Goal: Register for event/course

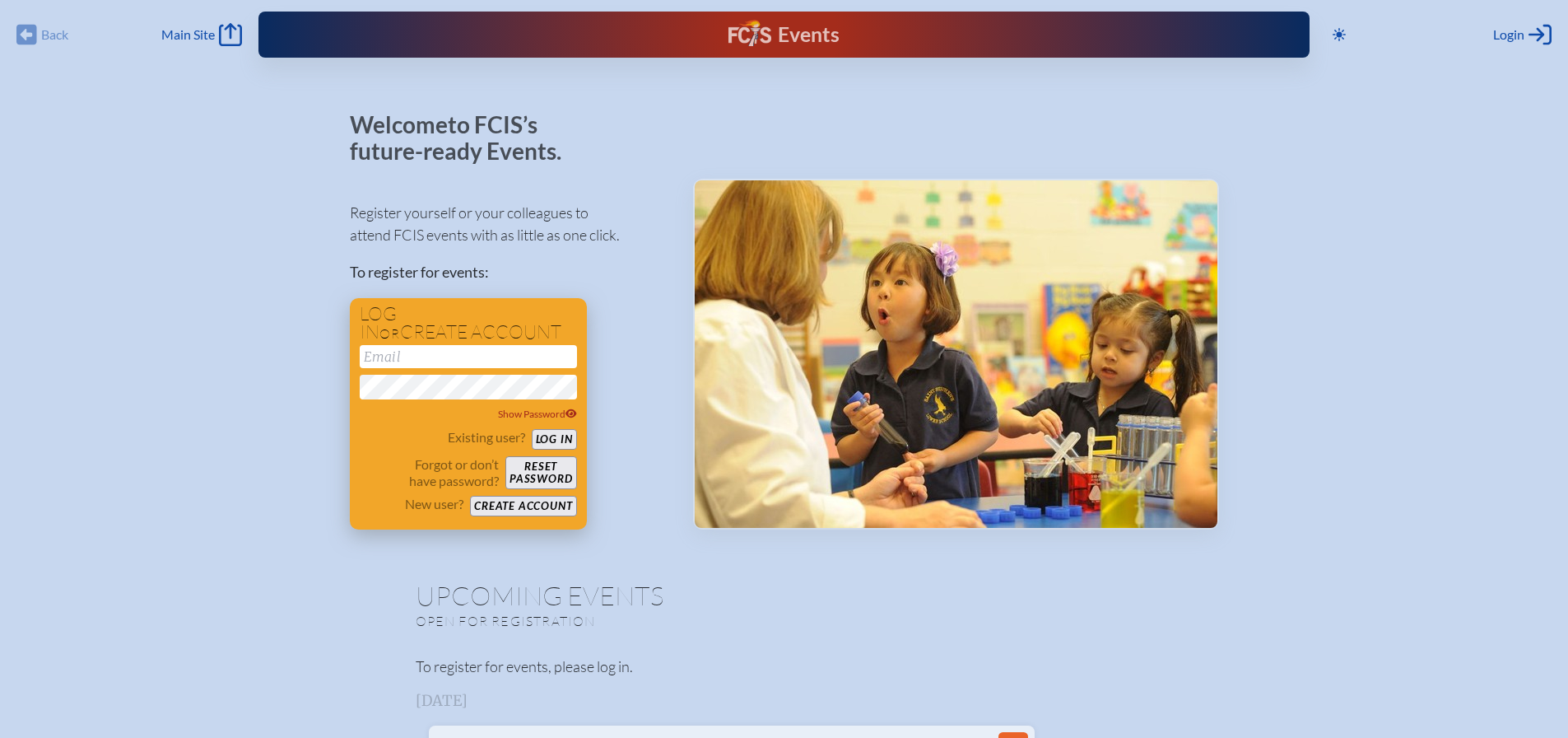
type input "[EMAIL_ADDRESS][DOMAIN_NAME]"
click at [544, 433] on button "Log in" at bounding box center [554, 438] width 45 height 20
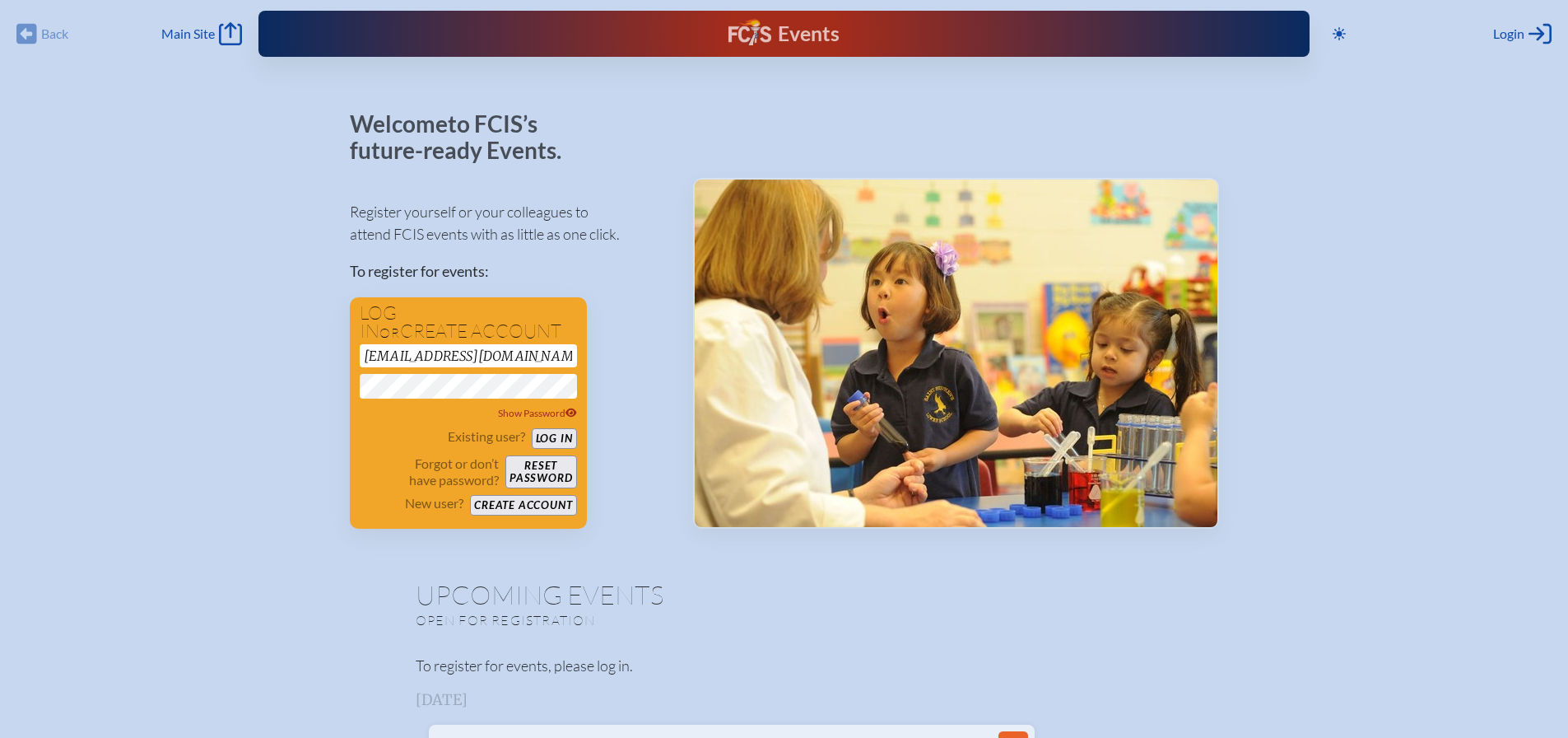
scroll to position [123, 0]
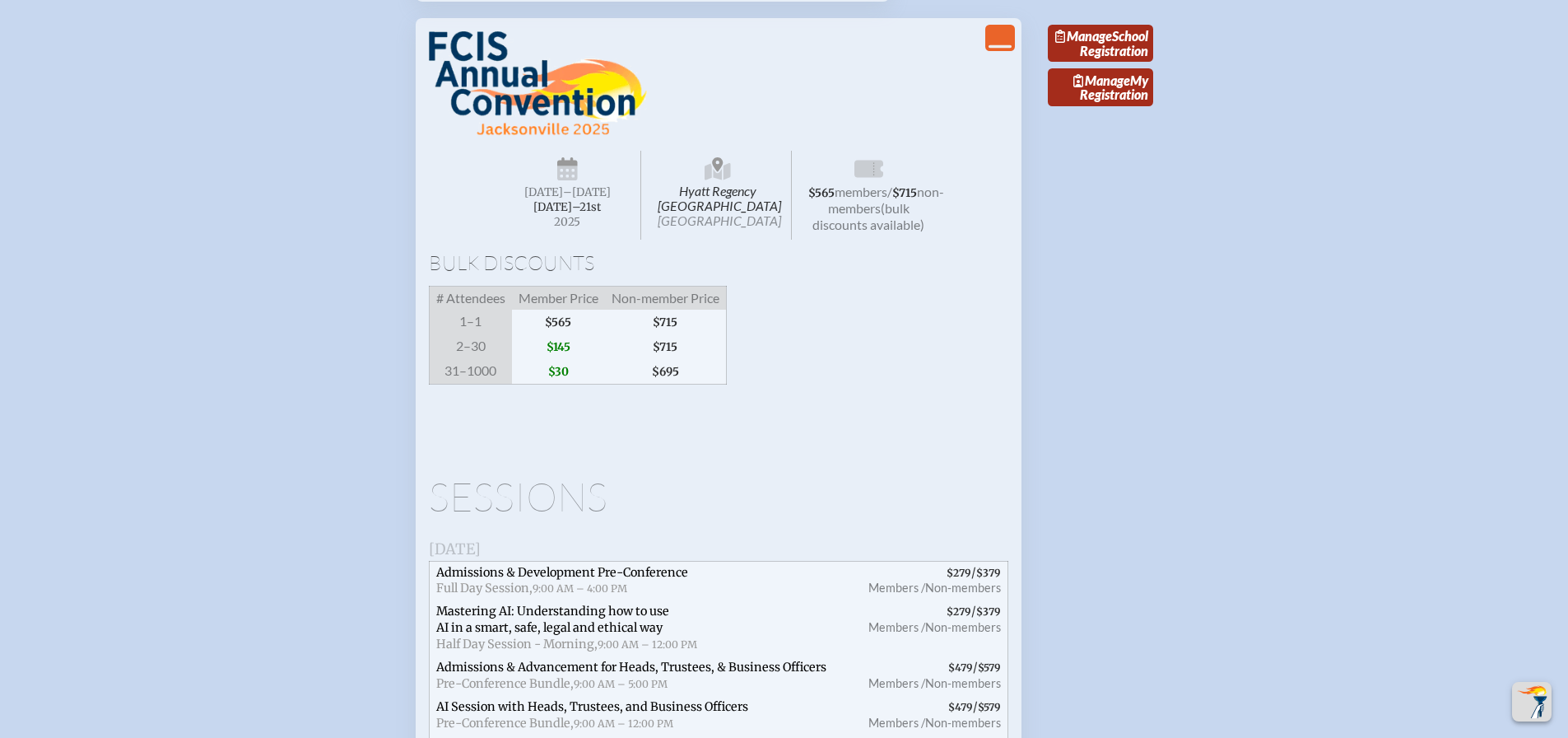
scroll to position [4116, 0]
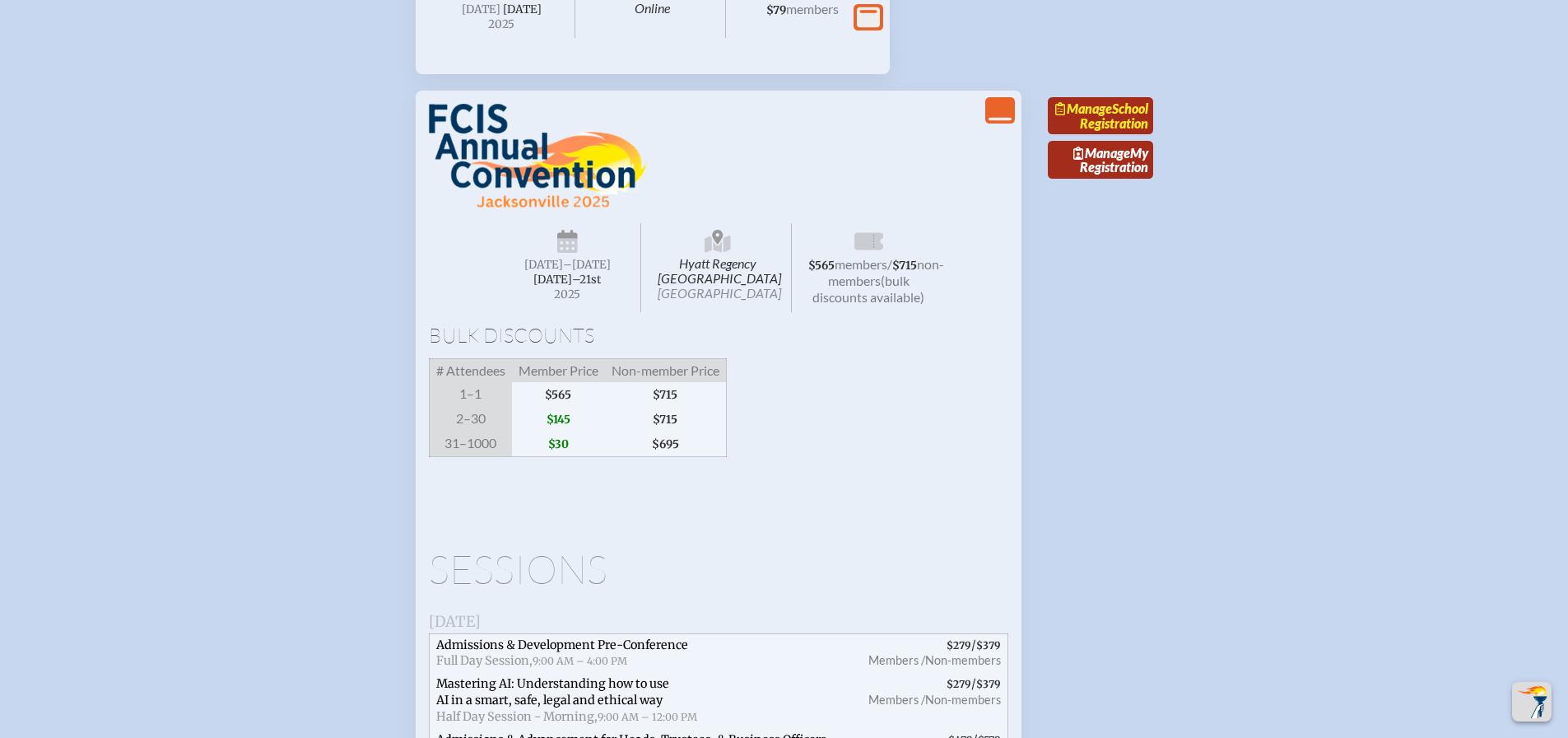
click at [1130, 135] on link "Manage School Registration" at bounding box center [1100, 116] width 105 height 38
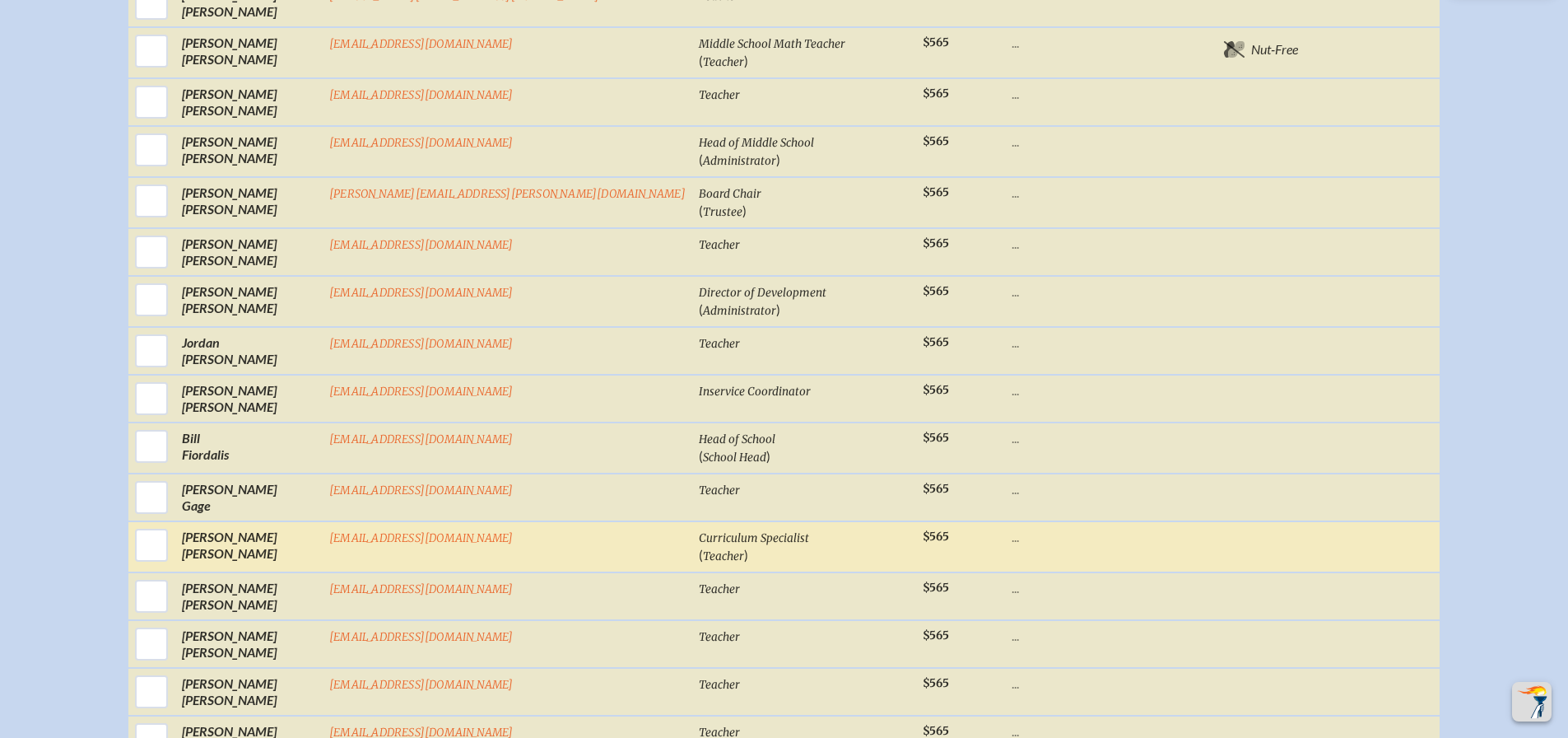
scroll to position [1153, 0]
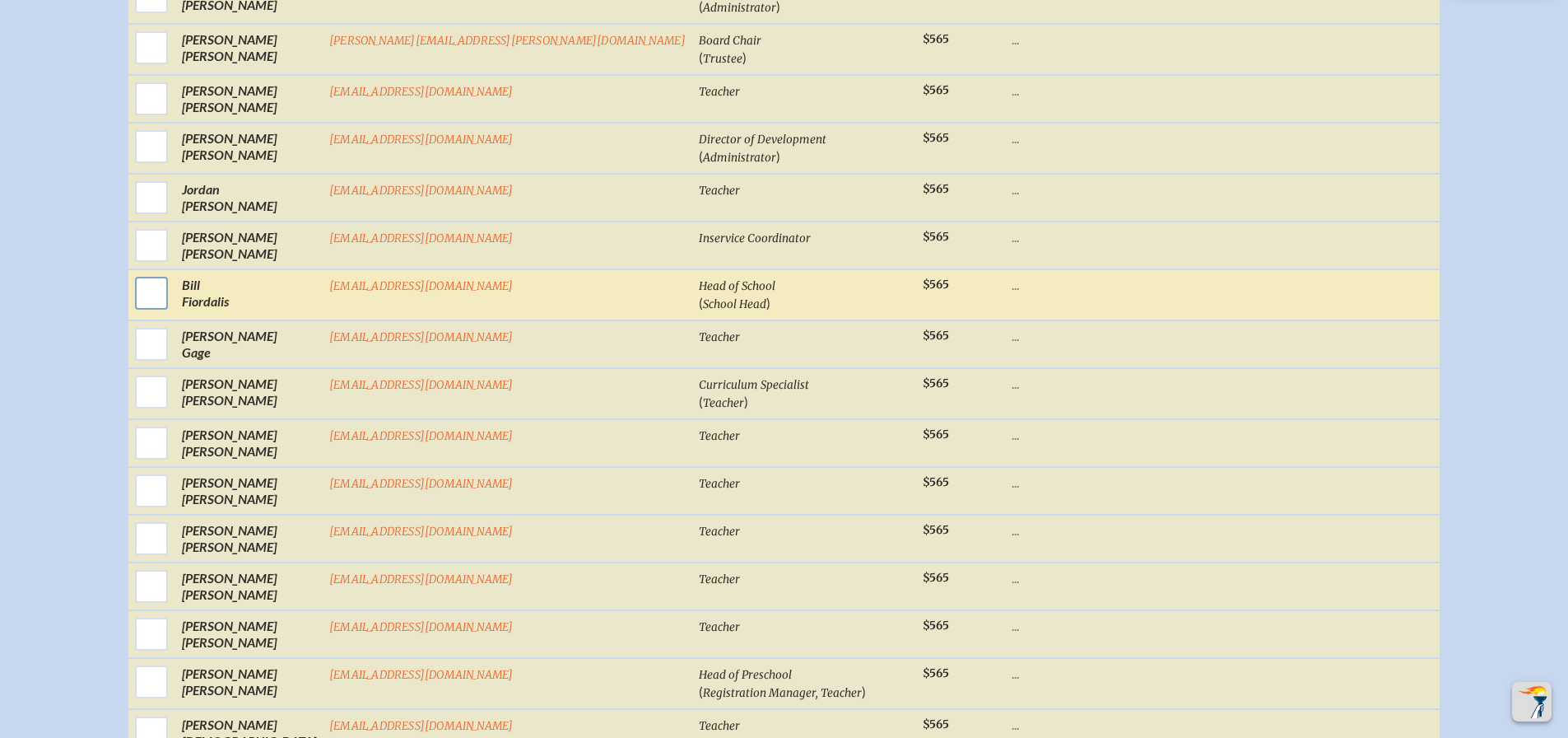
click at [172, 298] on input "checkbox" at bounding box center [151, 293] width 42 height 42
checkbox input "true"
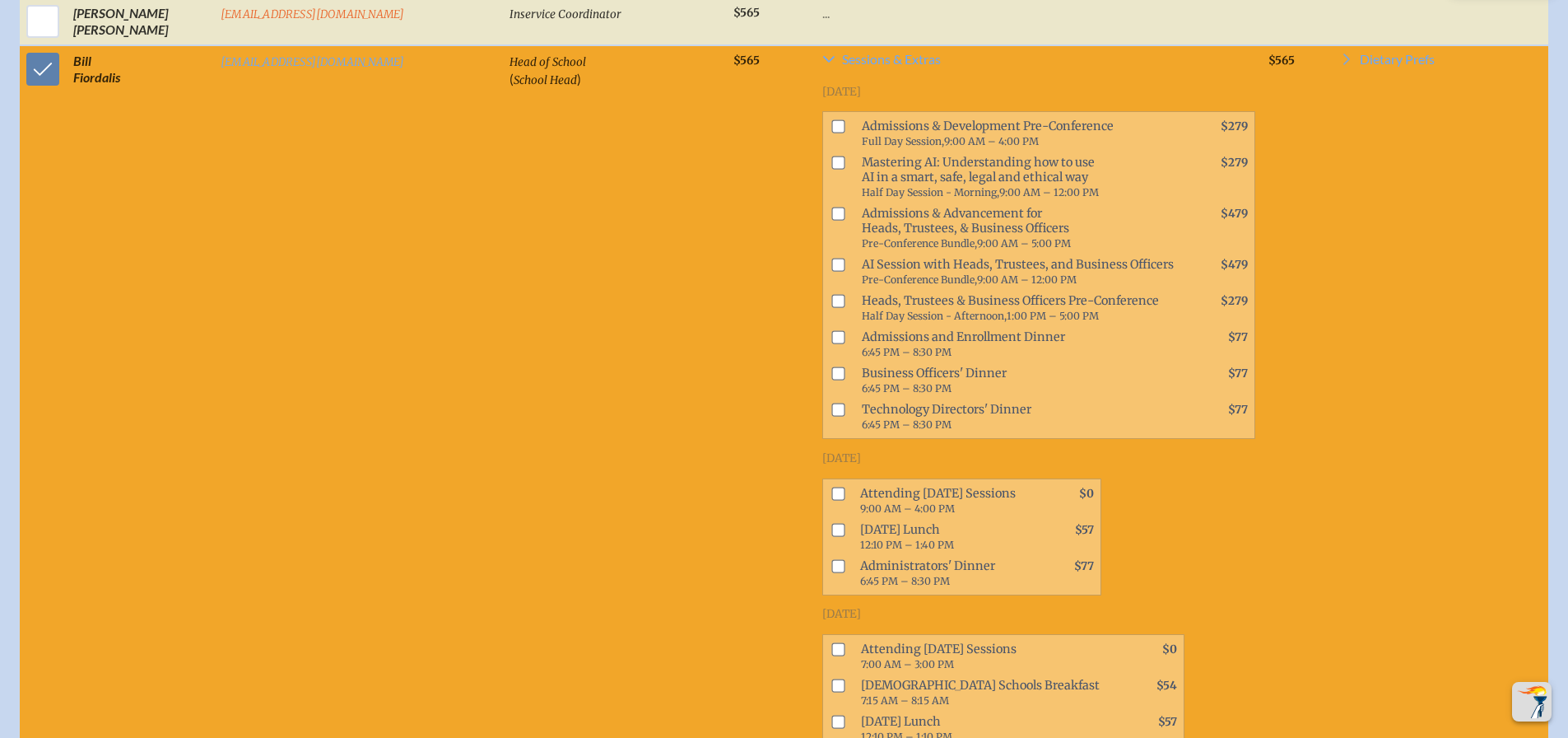
scroll to position [1416, 0]
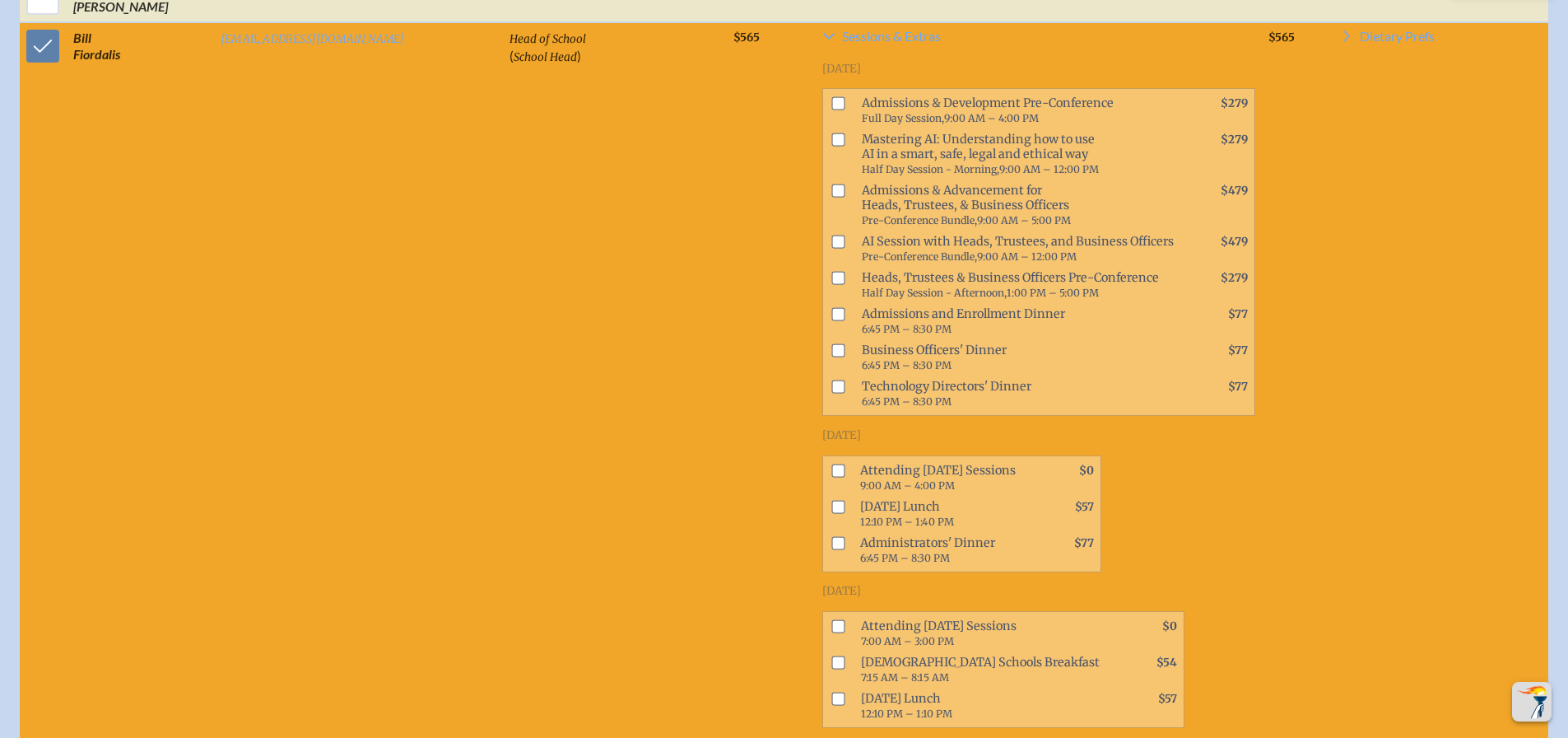
click at [833, 512] on input "checkbox" at bounding box center [839, 506] width 13 height 13
checkbox input "true"
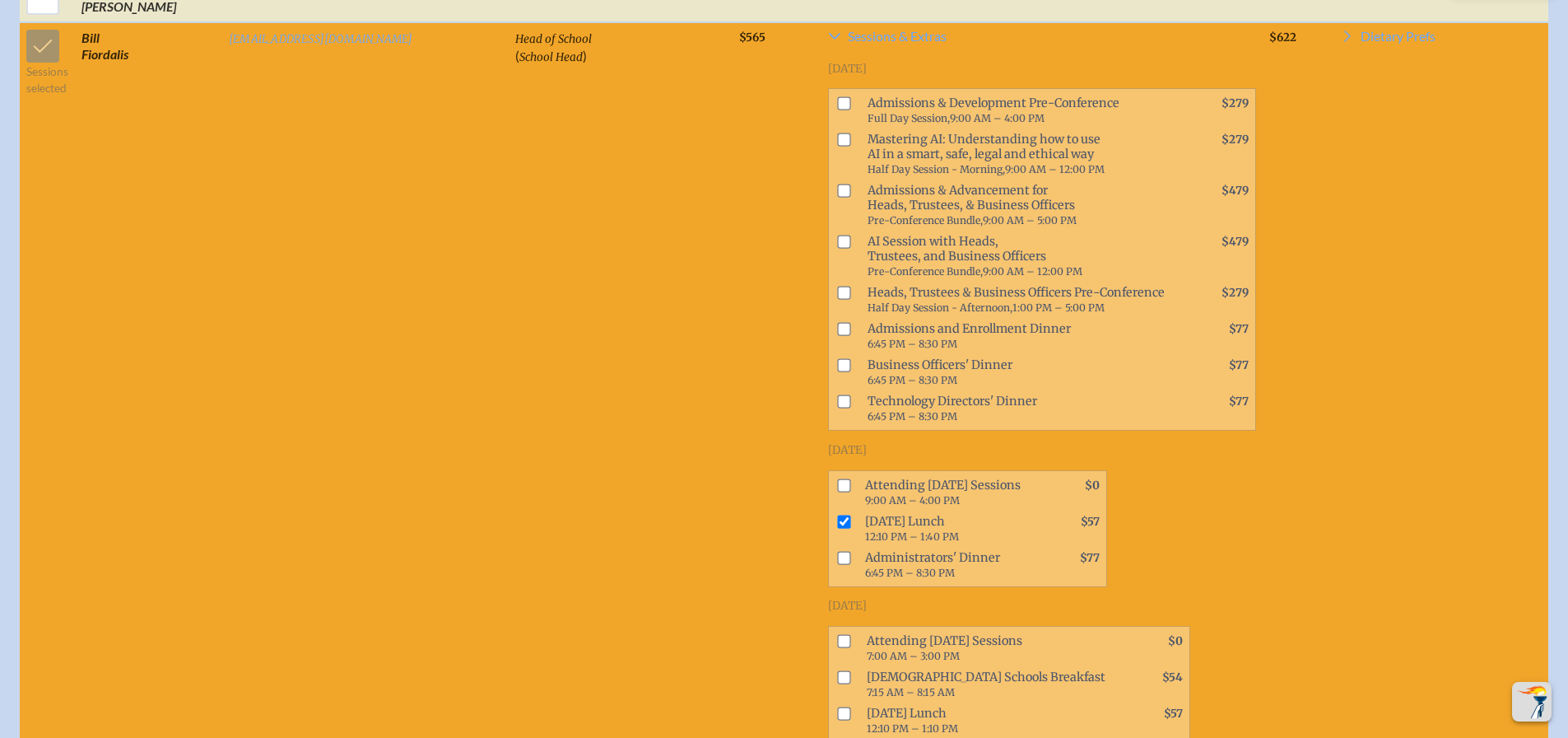
click at [838, 634] on input "checkbox" at bounding box center [844, 640] width 13 height 13
checkbox input "true"
click at [829, 675] on span at bounding box center [841, 684] width 25 height 36
click at [838, 670] on input "checkbox" at bounding box center [844, 676] width 13 height 13
checkbox input "true"
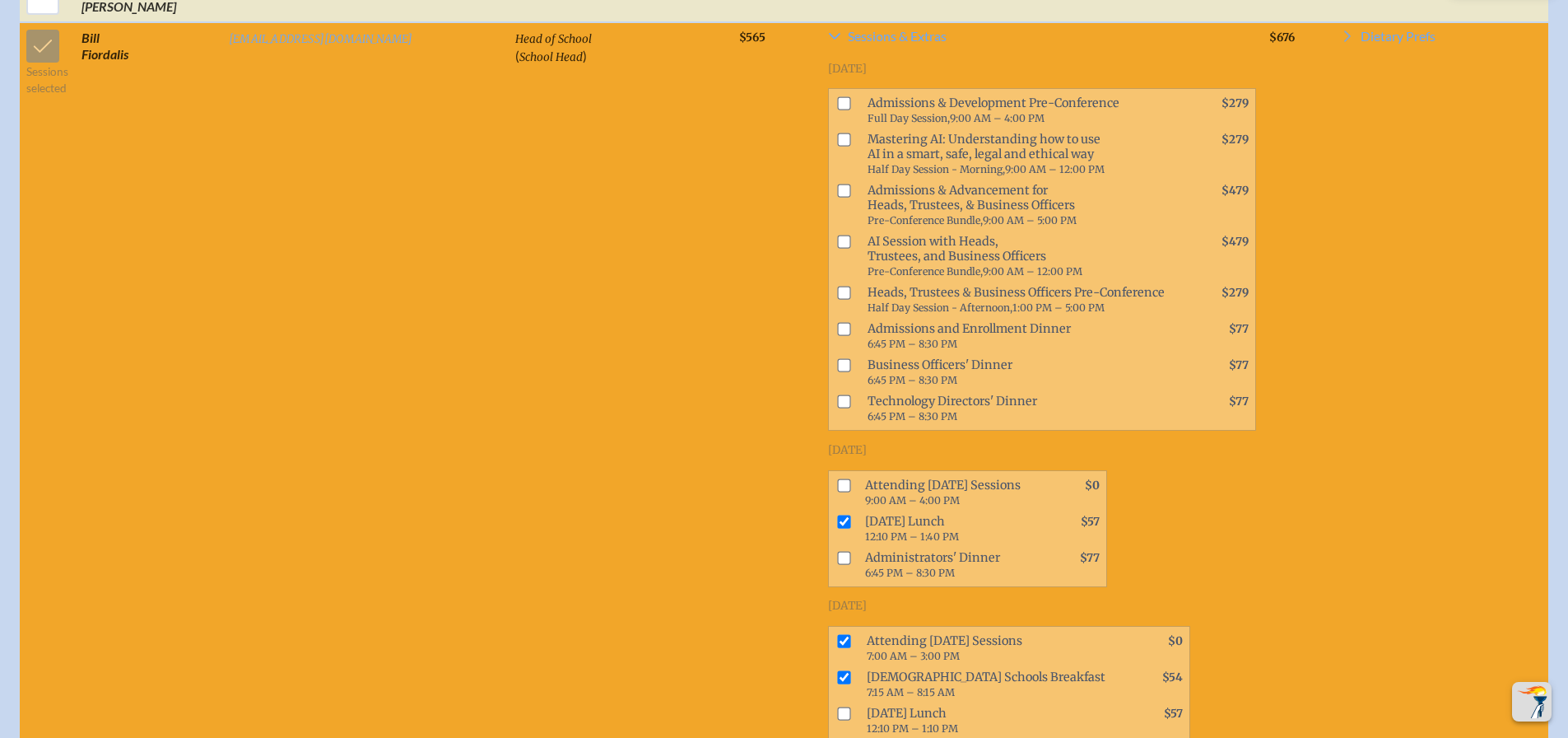
click at [838, 478] on input "checkbox" at bounding box center [844, 484] width 13 height 13
checkbox input "true"
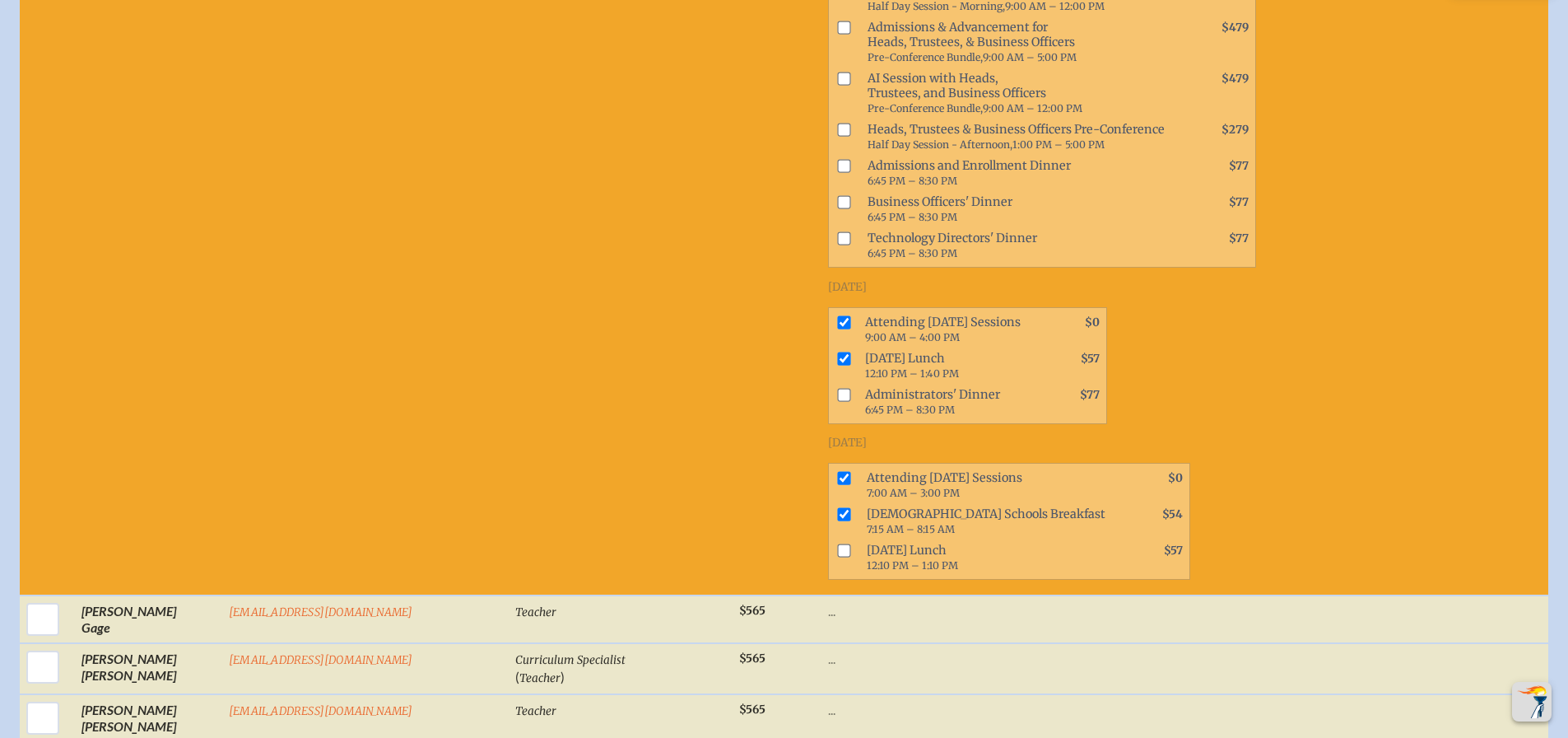
scroll to position [1580, 0]
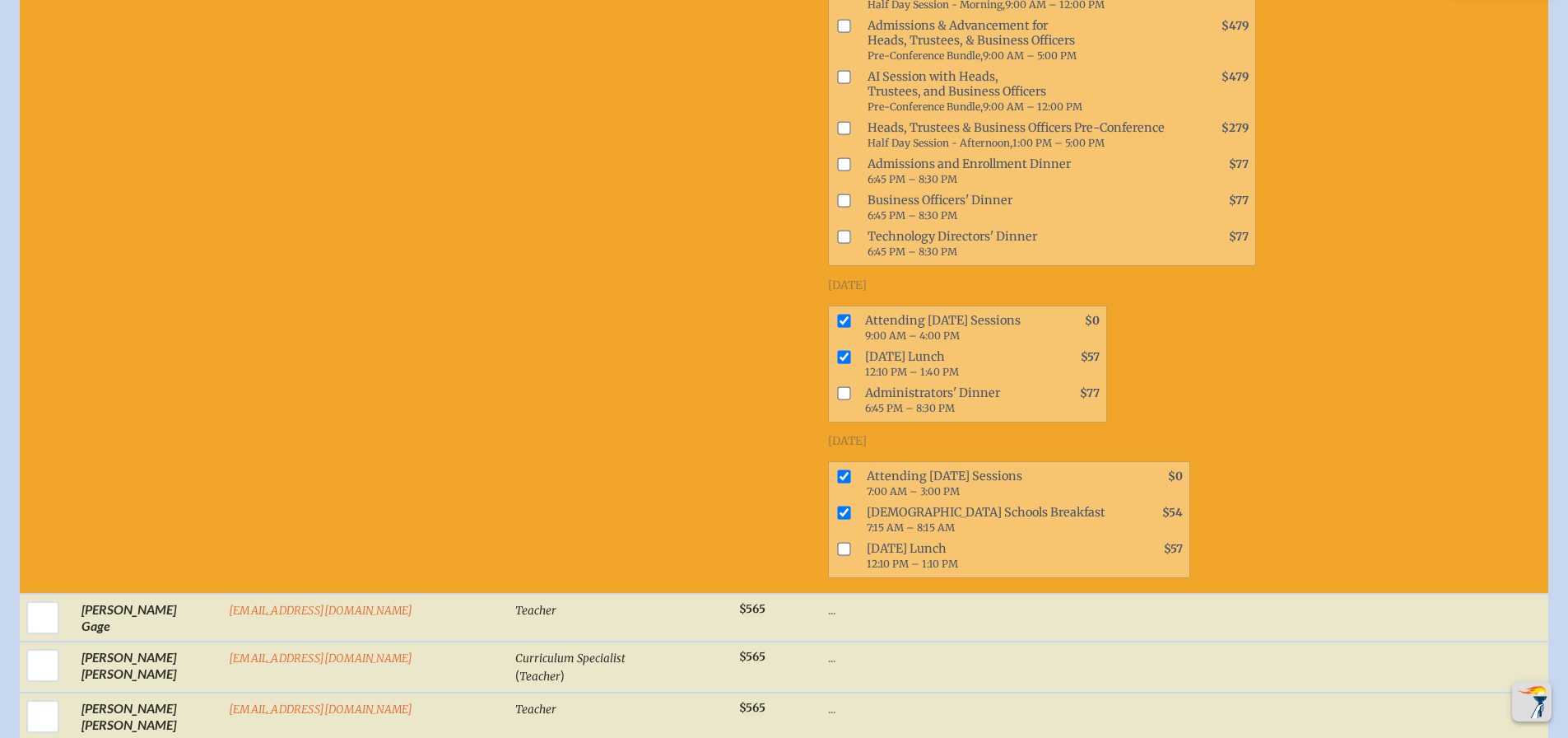
click at [838, 542] on input "checkbox" at bounding box center [844, 548] width 13 height 13
checkbox input "true"
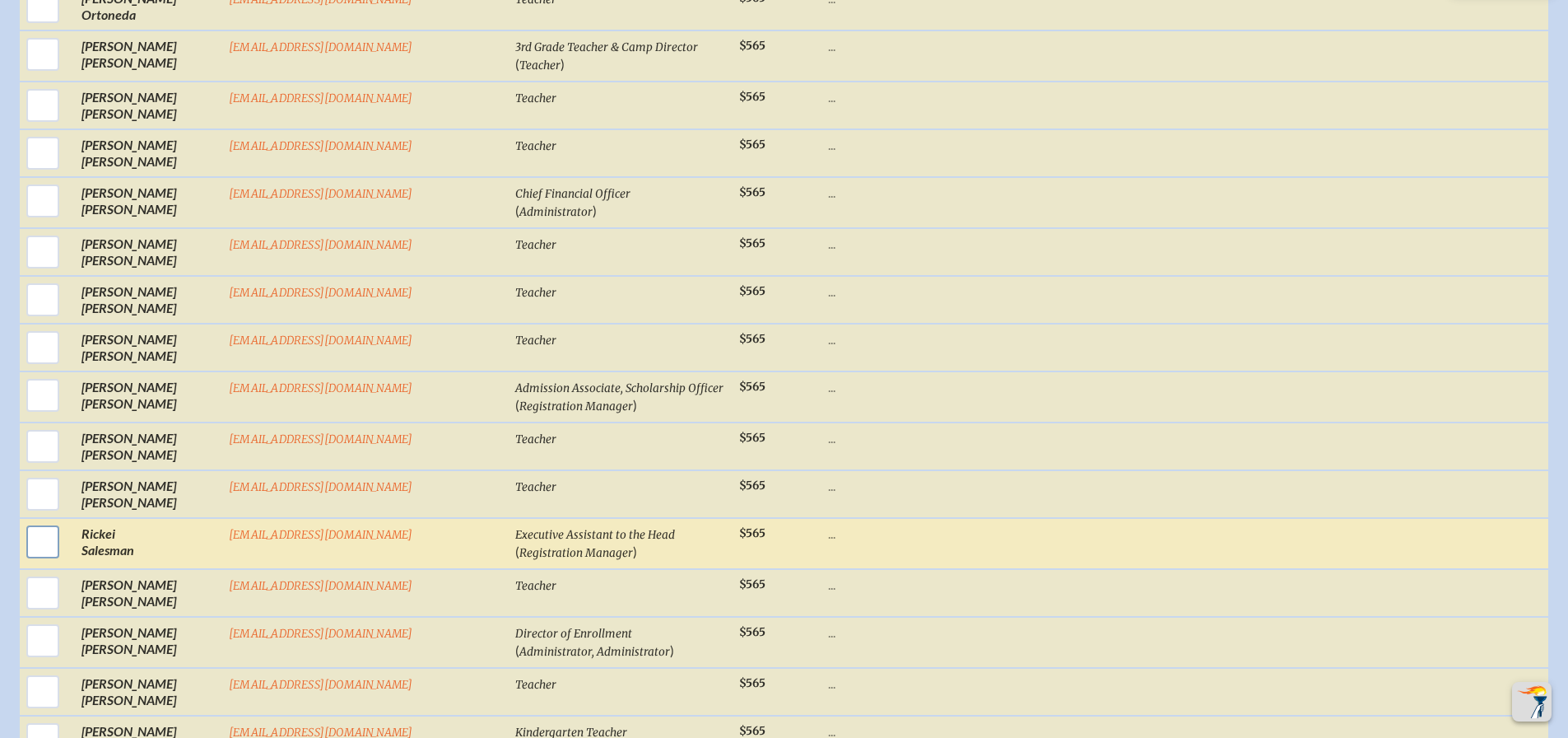
scroll to position [2980, 0]
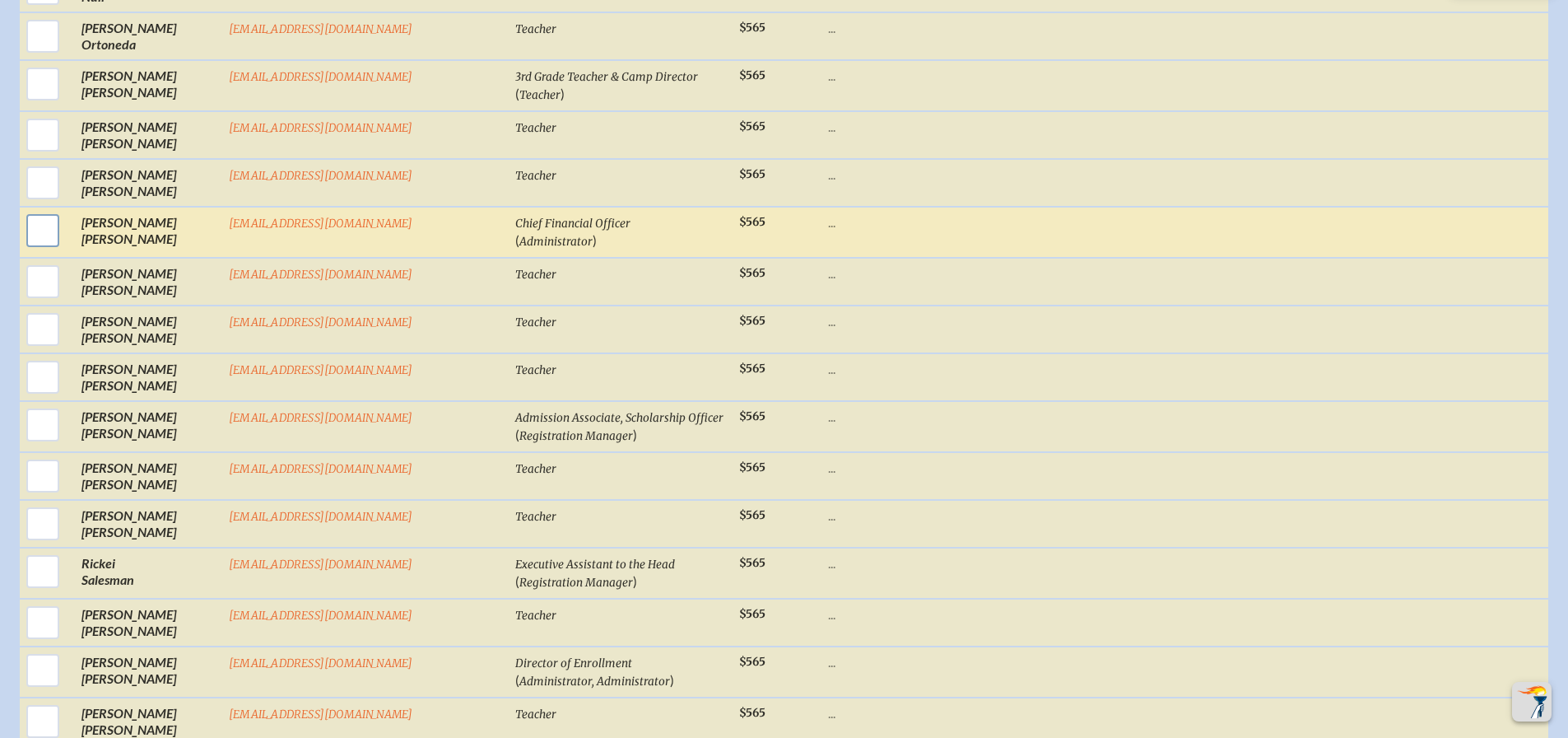
click at [42, 223] on input "checkbox" at bounding box center [42, 231] width 42 height 42
checkbox input "true"
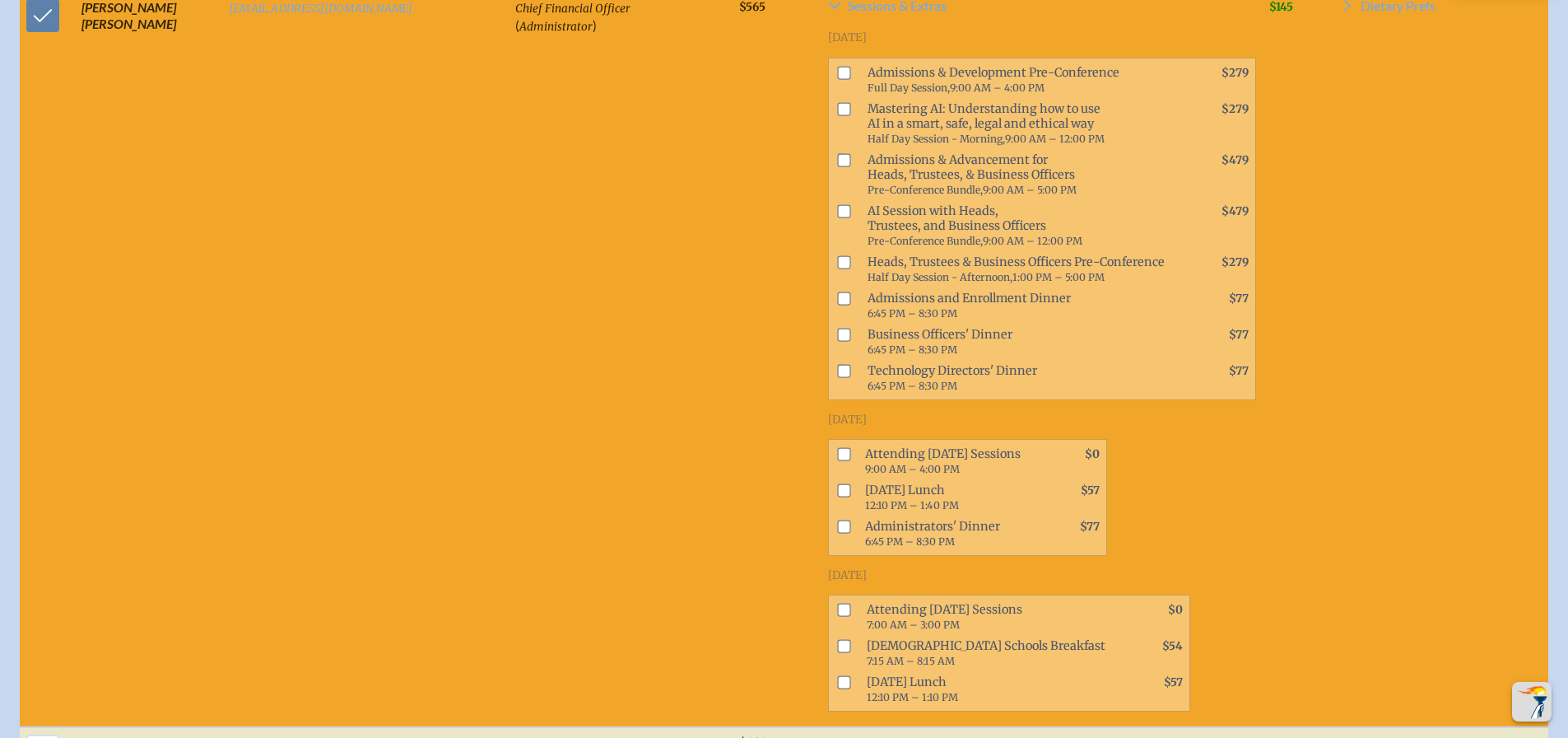
scroll to position [3227, 0]
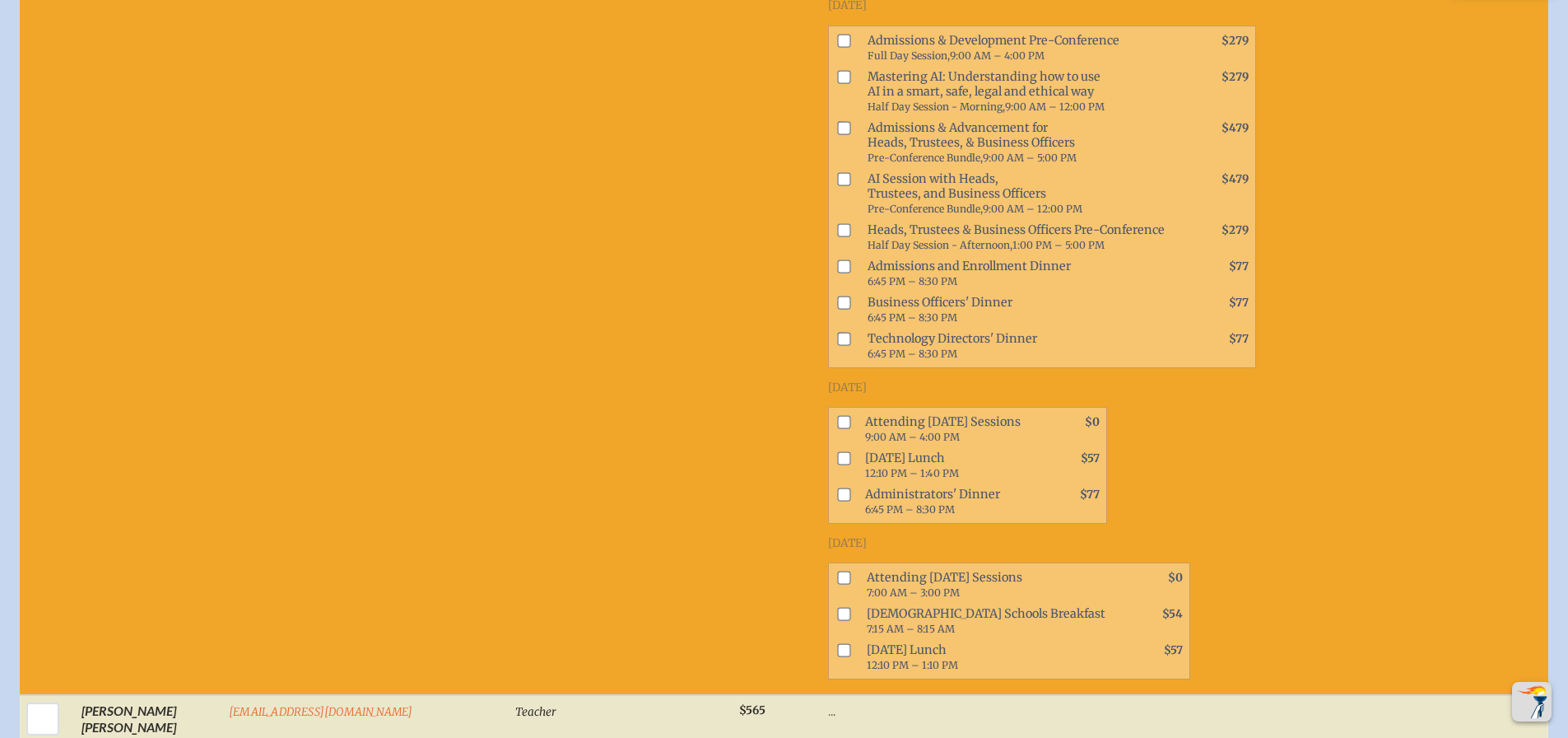
click at [838, 415] on input "checkbox" at bounding box center [844, 422] width 13 height 13
checkbox input "true"
click at [829, 447] on span at bounding box center [841, 465] width 23 height 36
click at [838, 452] on input "checkbox" at bounding box center [844, 458] width 13 height 13
checkbox input "true"
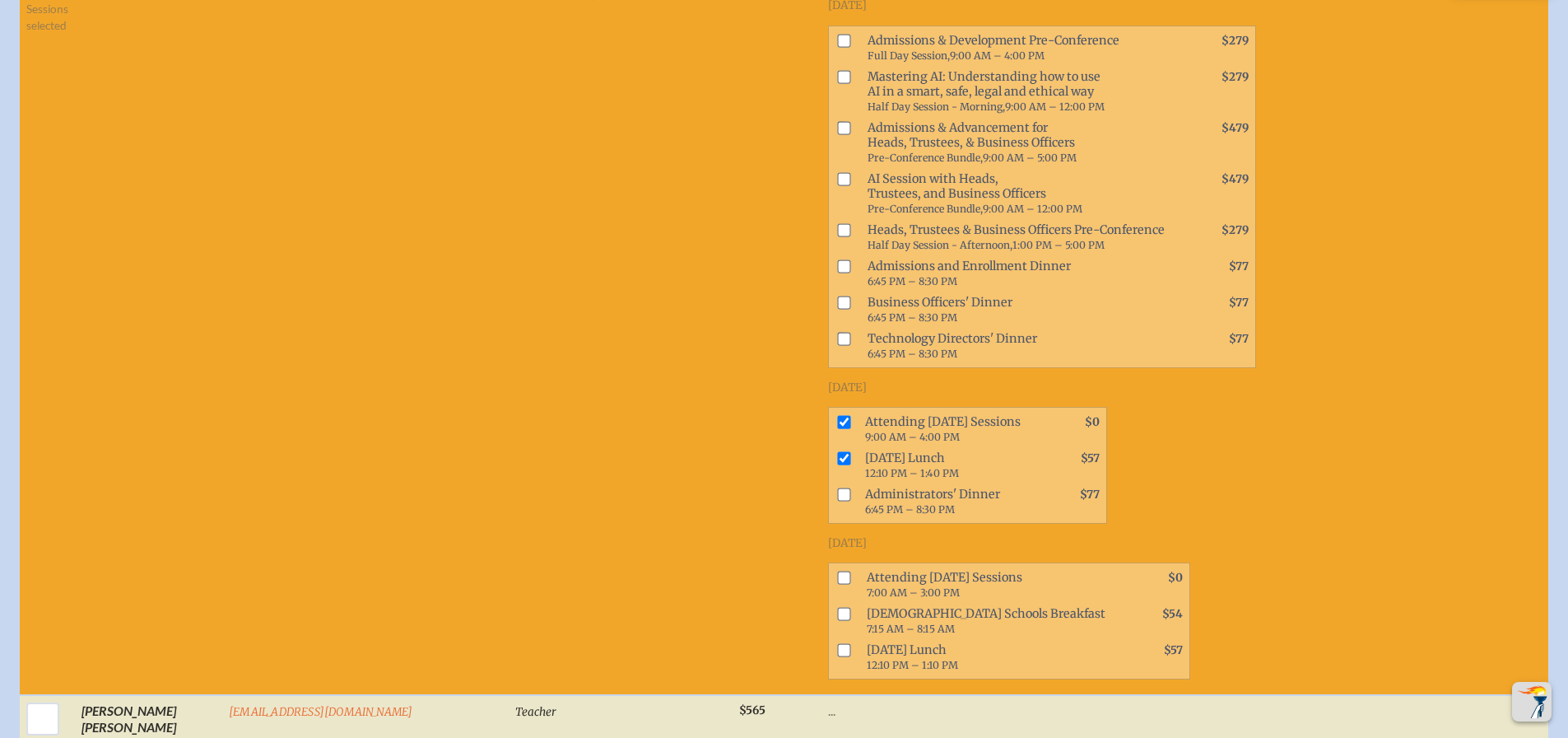
click at [838, 571] on input "checkbox" at bounding box center [844, 577] width 13 height 13
checkbox input "true"
click at [838, 607] on input "checkbox" at bounding box center [844, 613] width 13 height 13
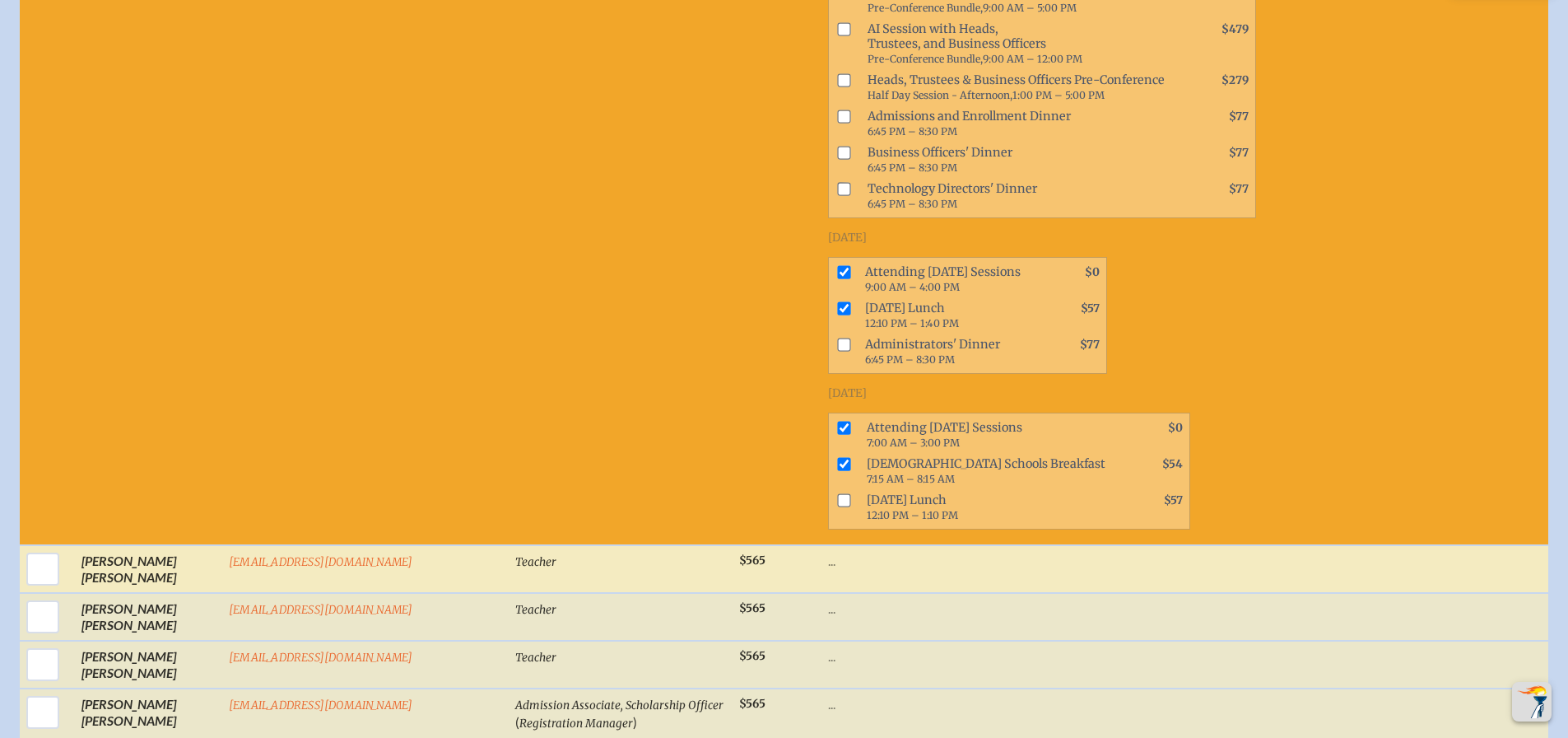
scroll to position [3391, 0]
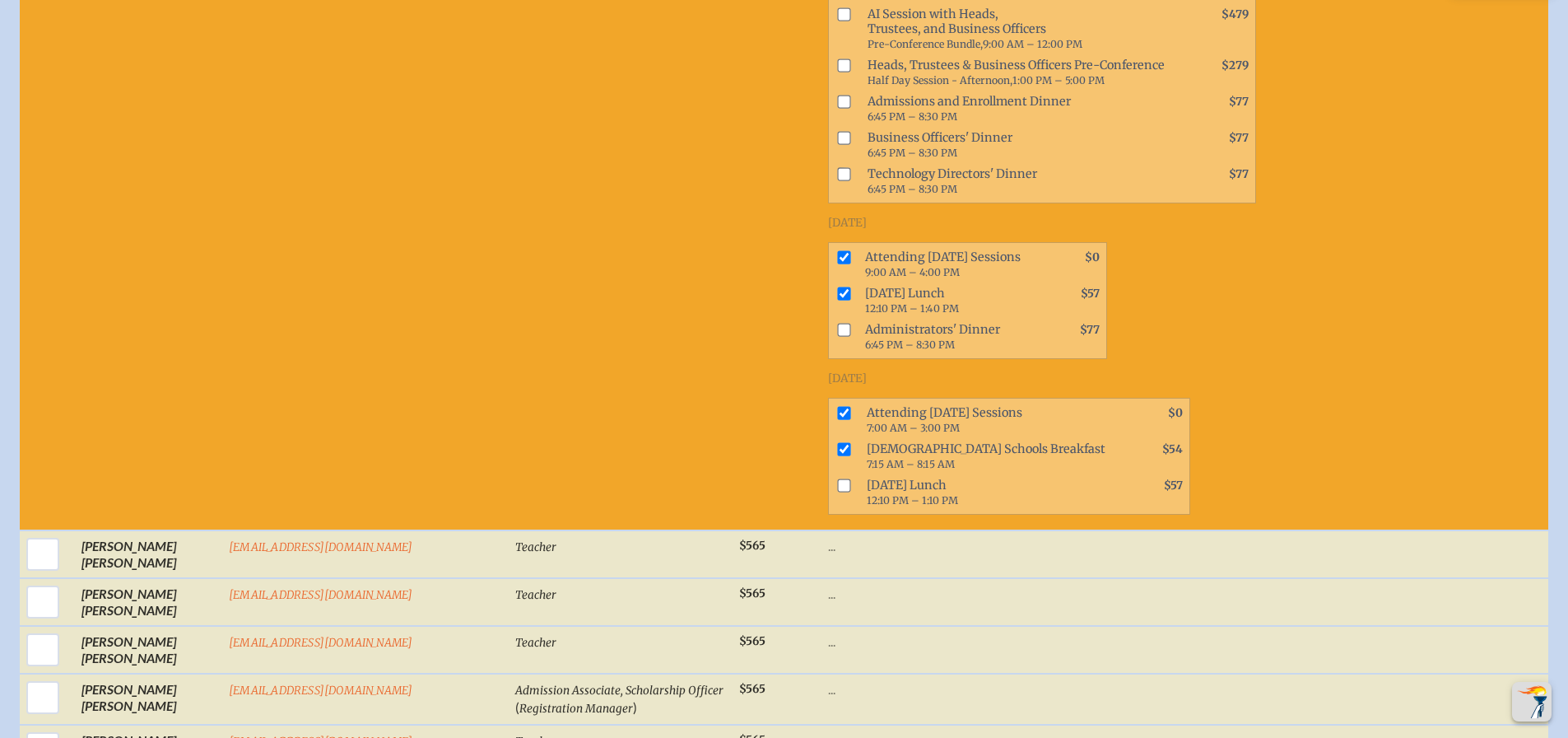
click at [838, 443] on input "checkbox" at bounding box center [844, 449] width 13 height 13
checkbox input "false"
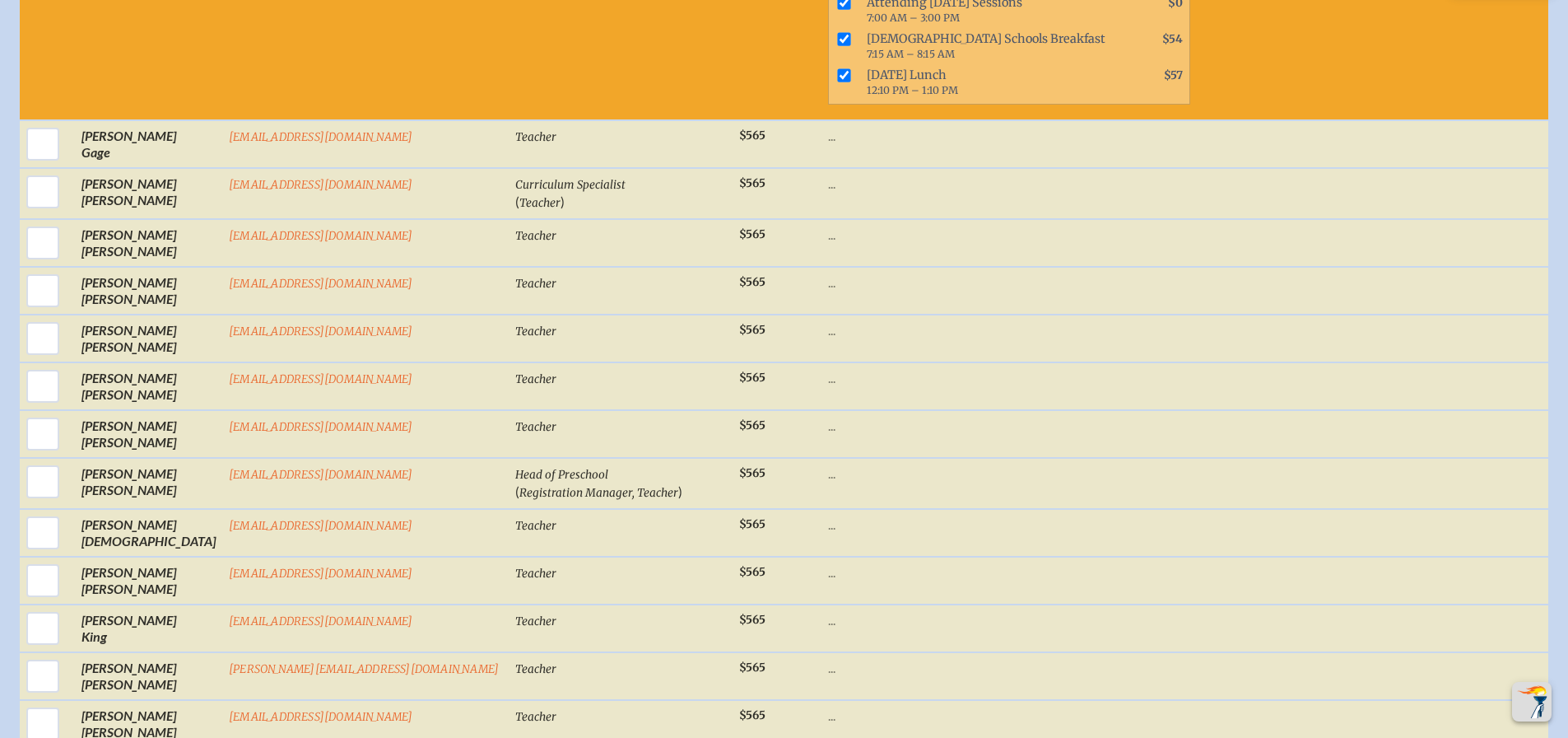
scroll to position [2074, 0]
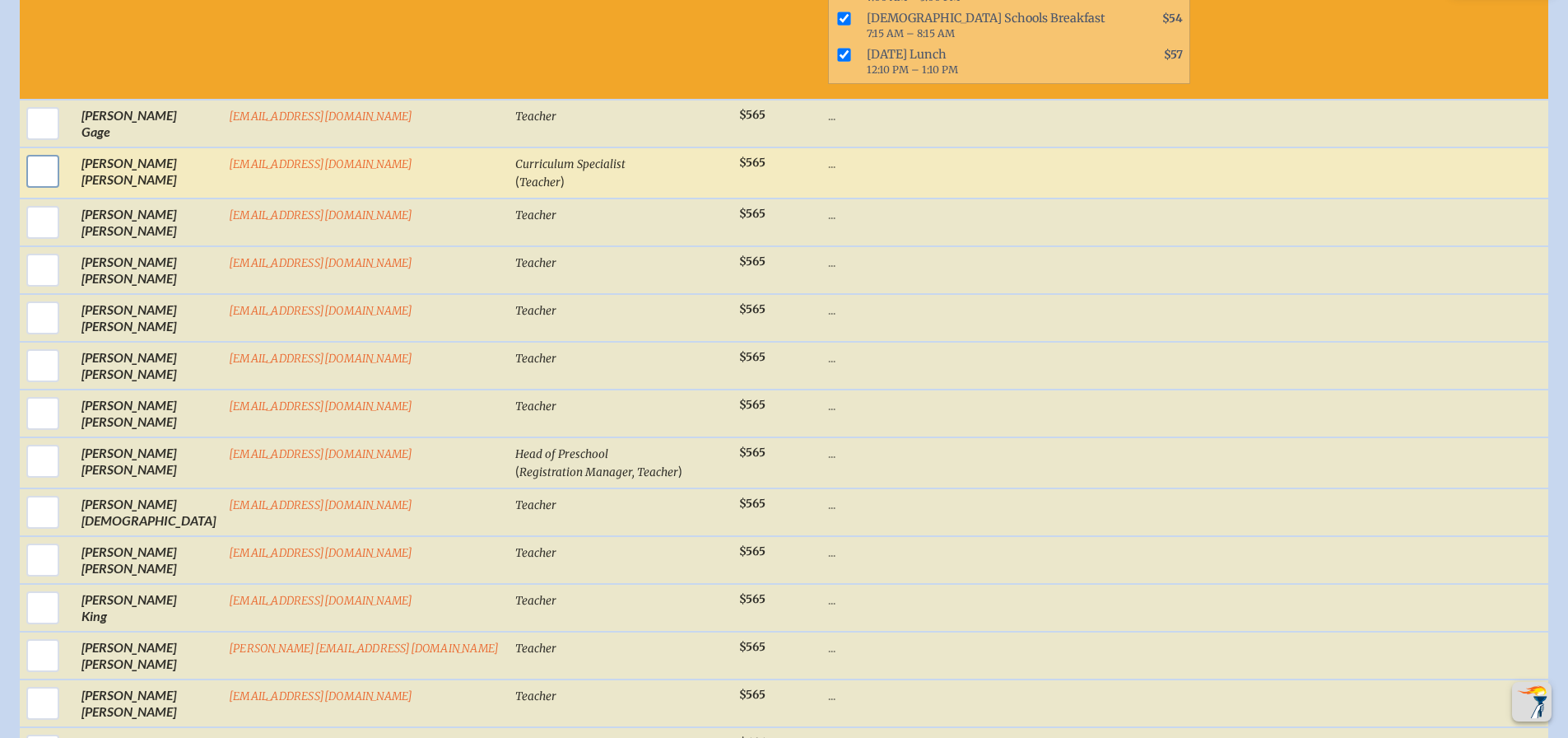
click at [42, 162] on input "checkbox" at bounding box center [42, 171] width 42 height 42
checkbox input "true"
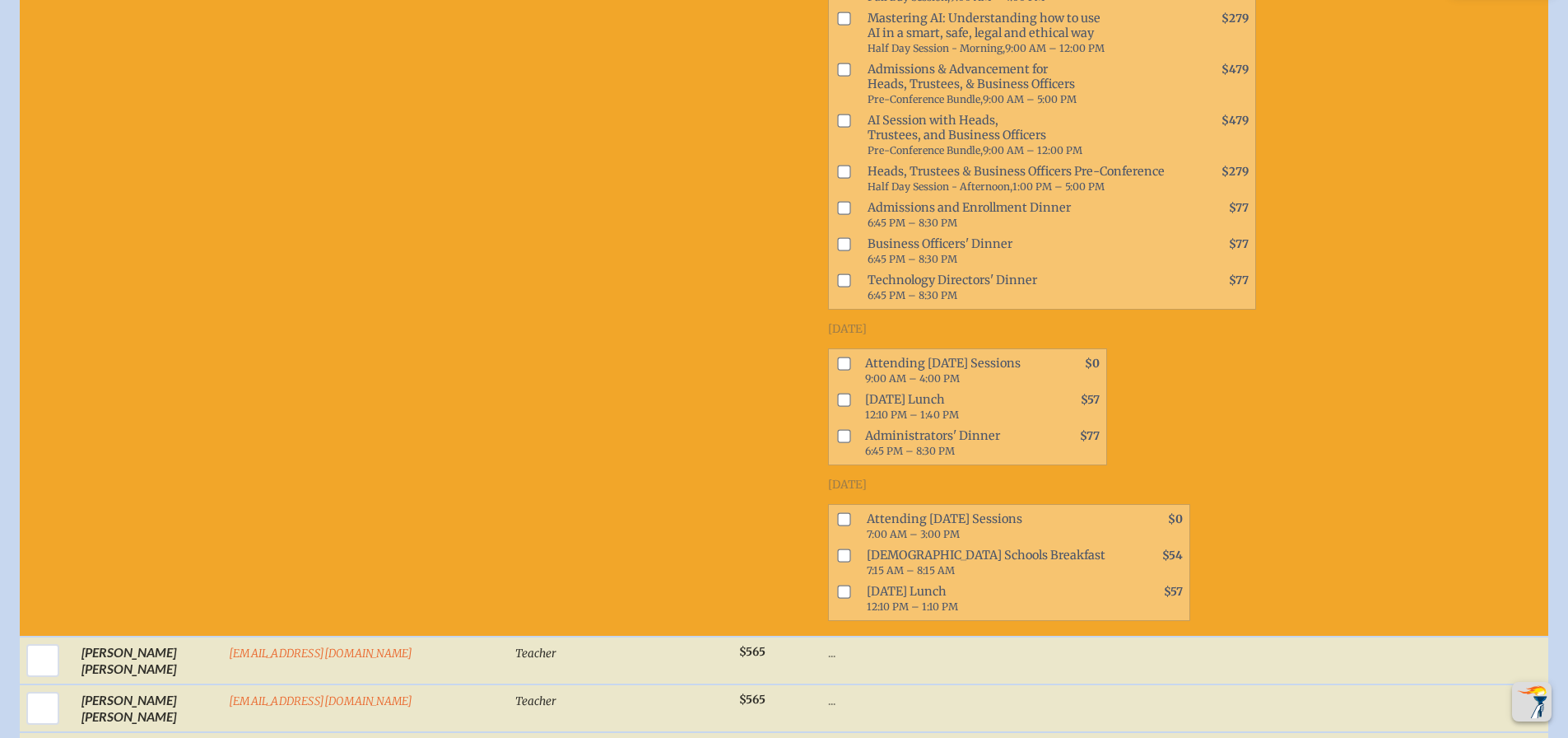
scroll to position [2322, 0]
click at [829, 352] on span at bounding box center [841, 369] width 23 height 36
click at [838, 356] on input "checkbox" at bounding box center [844, 362] width 13 height 13
checkbox input "true"
click at [838, 392] on input "checkbox" at bounding box center [844, 399] width 13 height 13
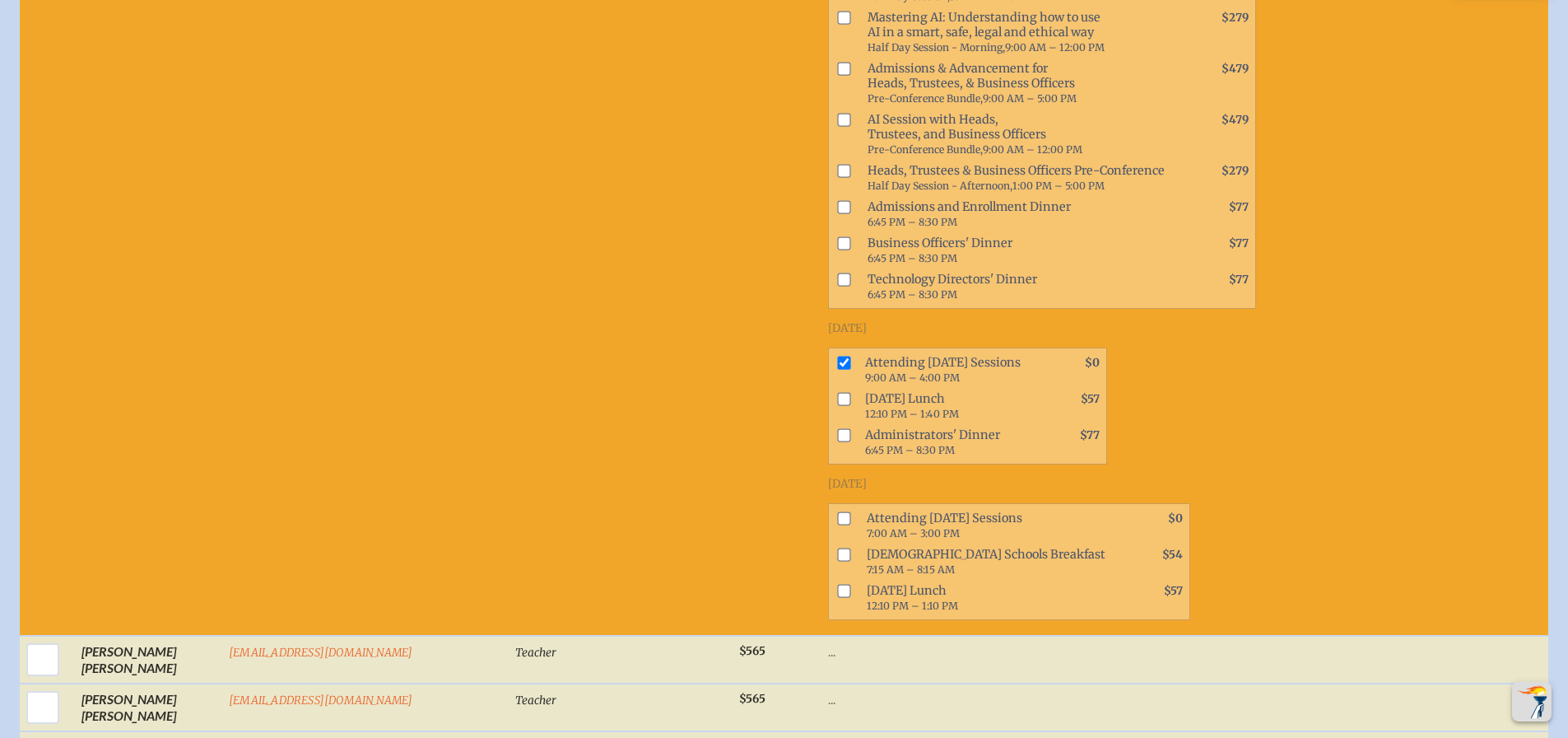
checkbox input "true"
click at [838, 512] on input "checkbox" at bounding box center [844, 518] width 13 height 13
checkbox input "true"
click at [838, 548] on input "checkbox" at bounding box center [844, 554] width 13 height 13
checkbox input "true"
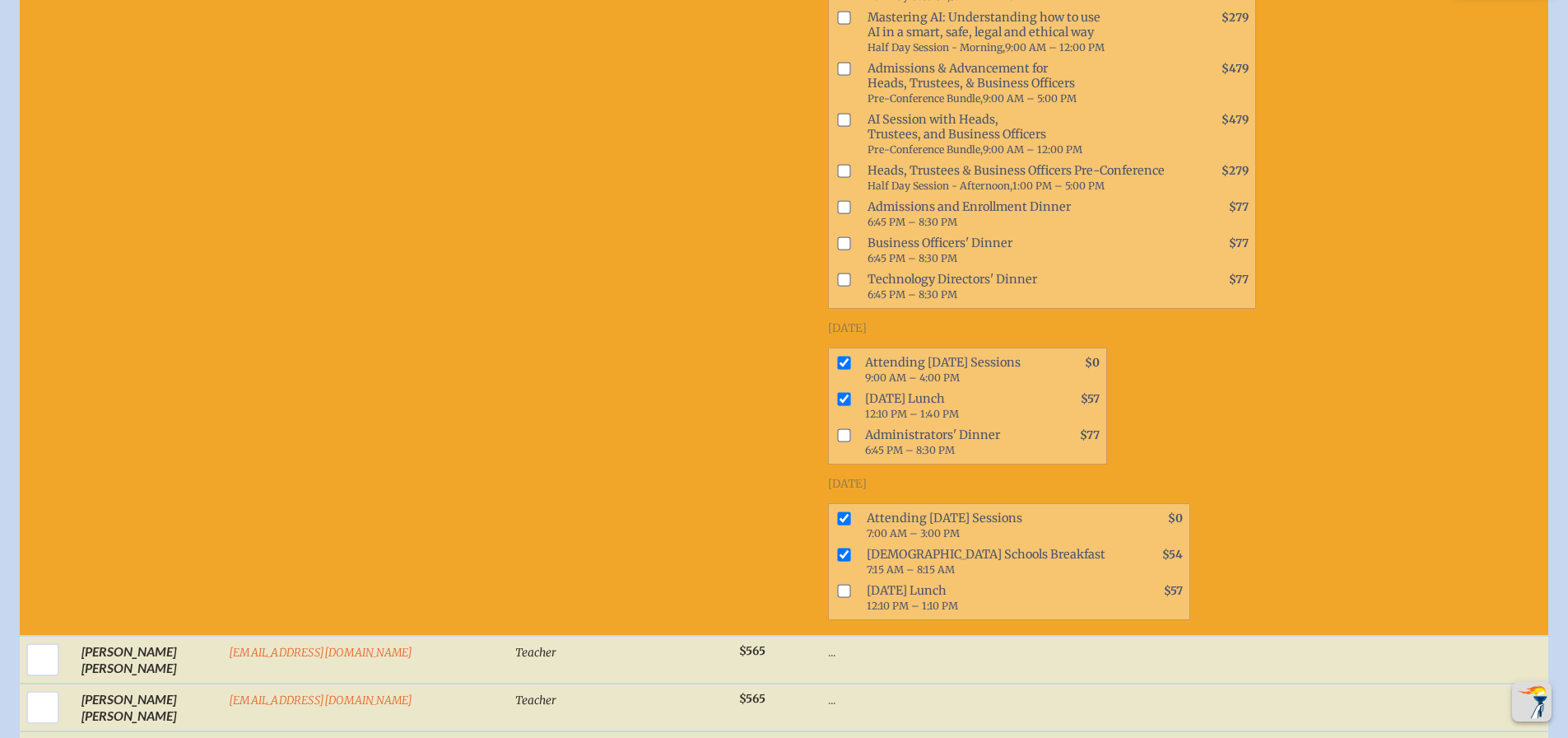
click at [838, 584] on input "checkbox" at bounding box center [844, 590] width 13 height 13
checkbox input "true"
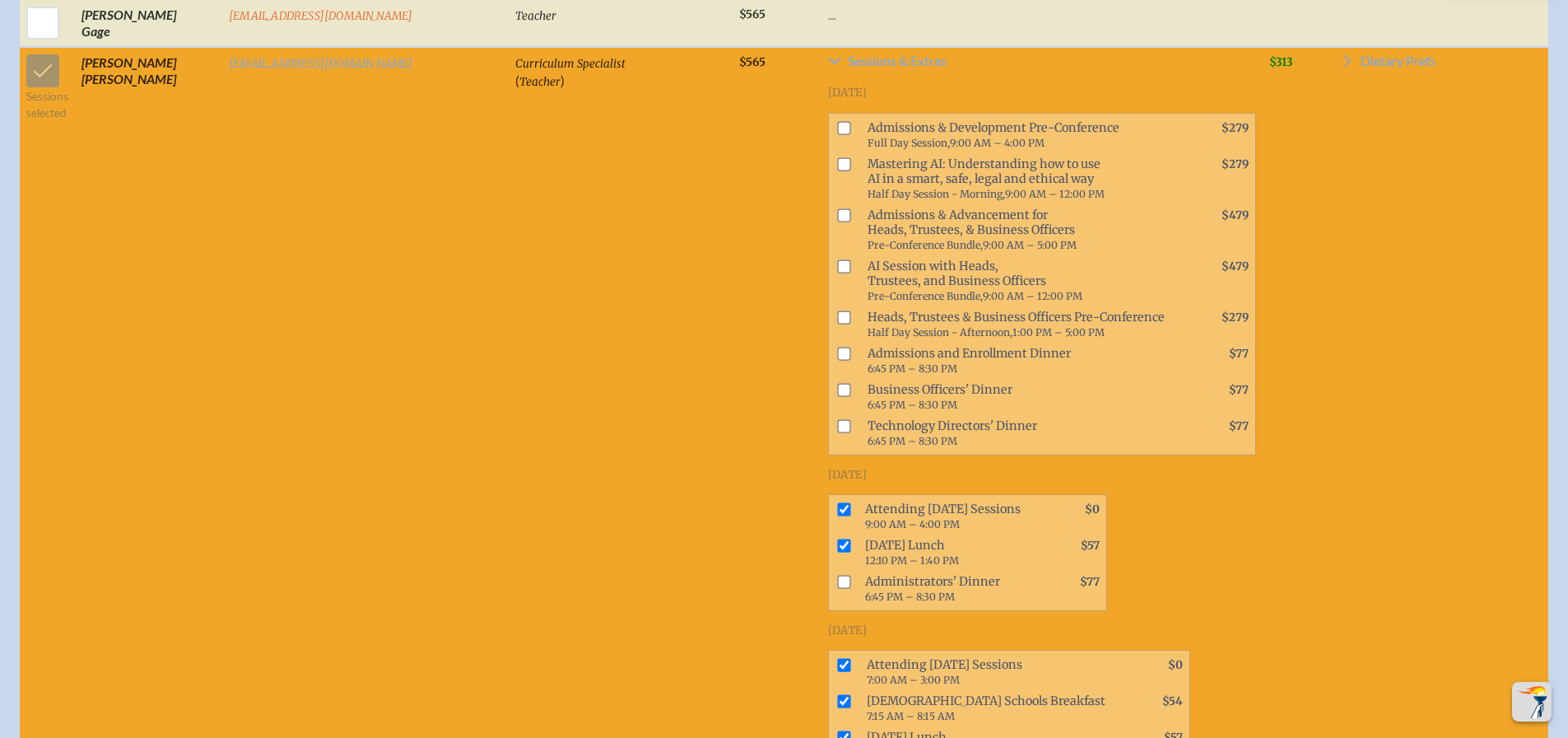
scroll to position [2239, 0]
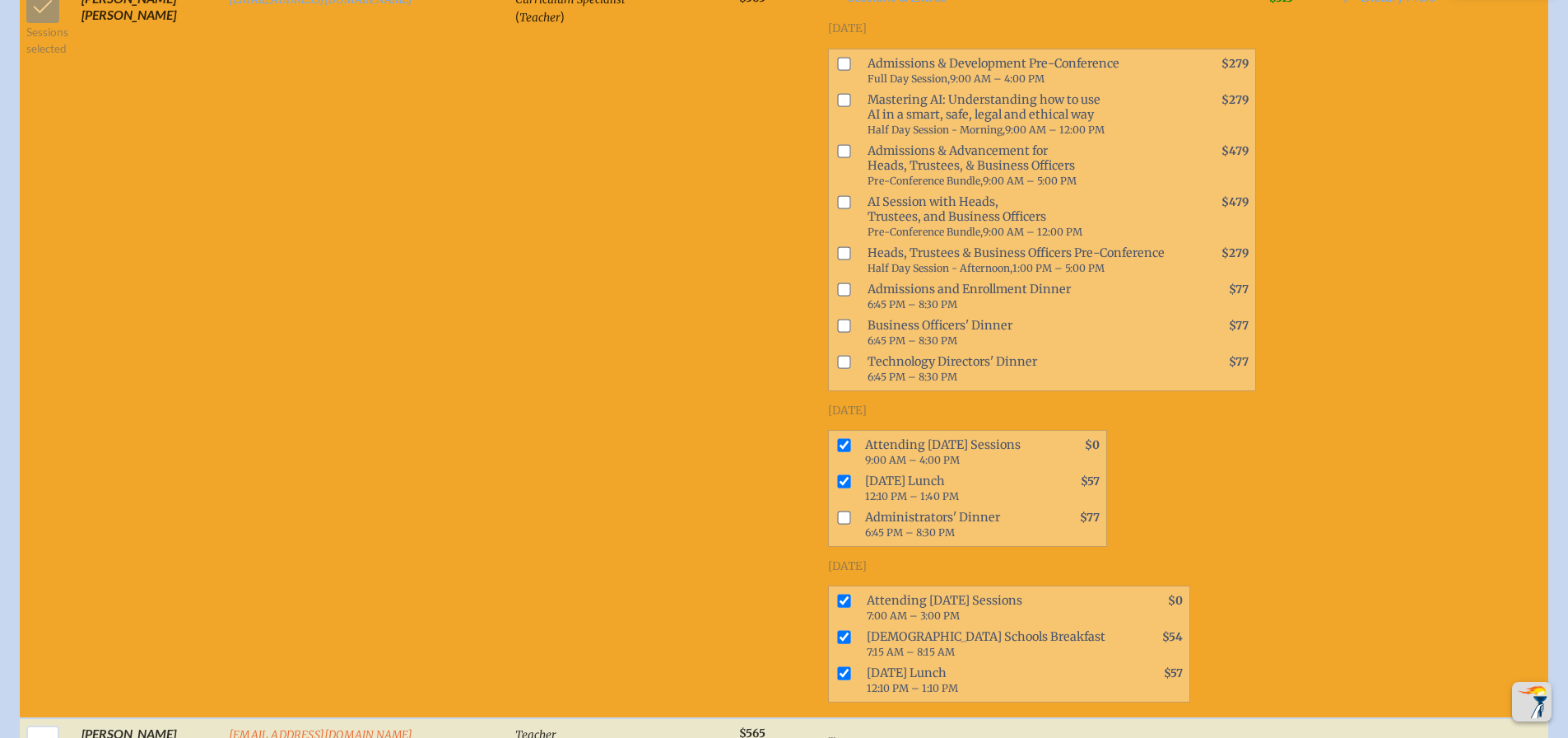
click at [838, 475] on input "checkbox" at bounding box center [844, 481] width 13 height 13
checkbox input "false"
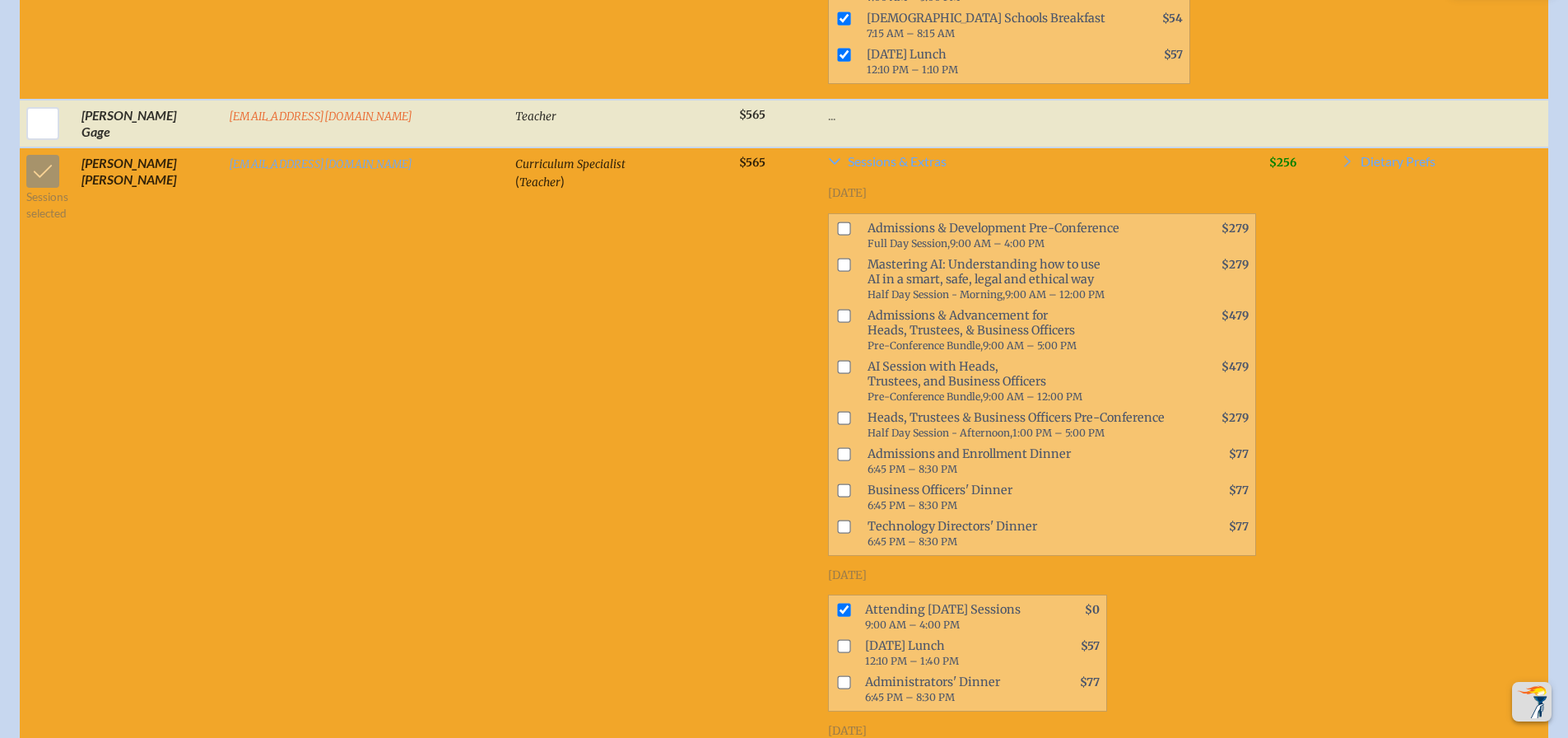
scroll to position [2157, 0]
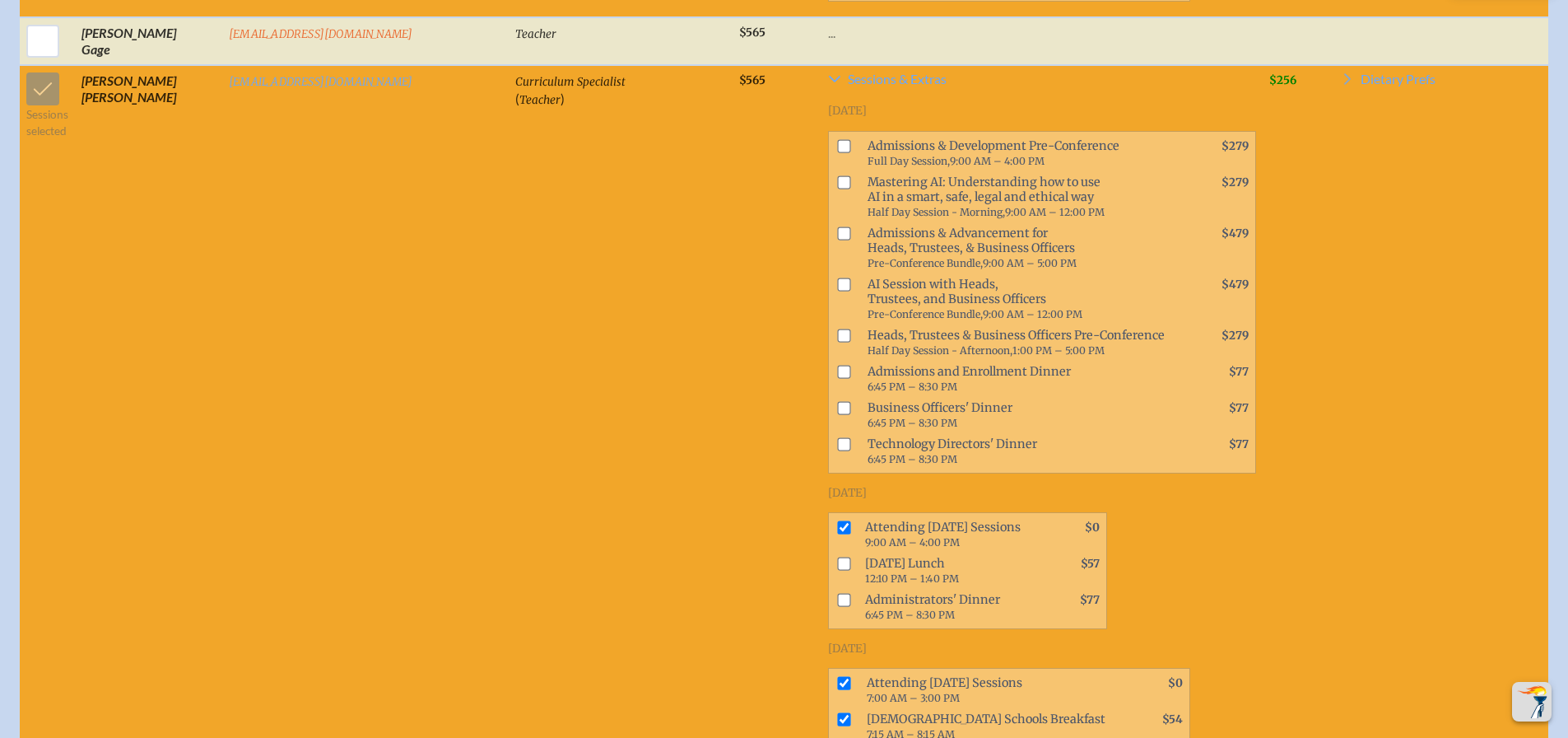
click at [838, 521] on input "checkbox" at bounding box center [844, 528] width 13 height 13
checkbox input "false"
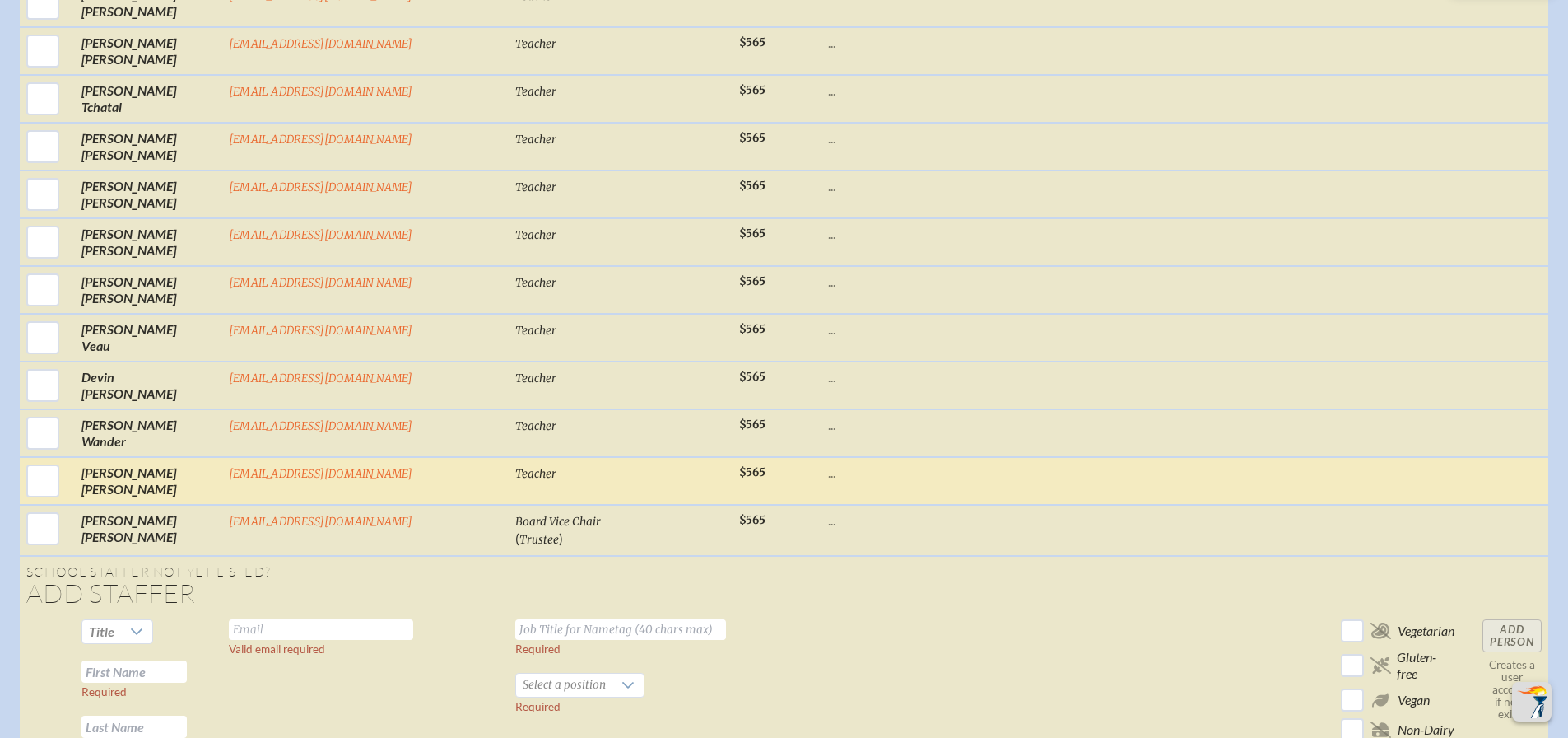
scroll to position [5450, 0]
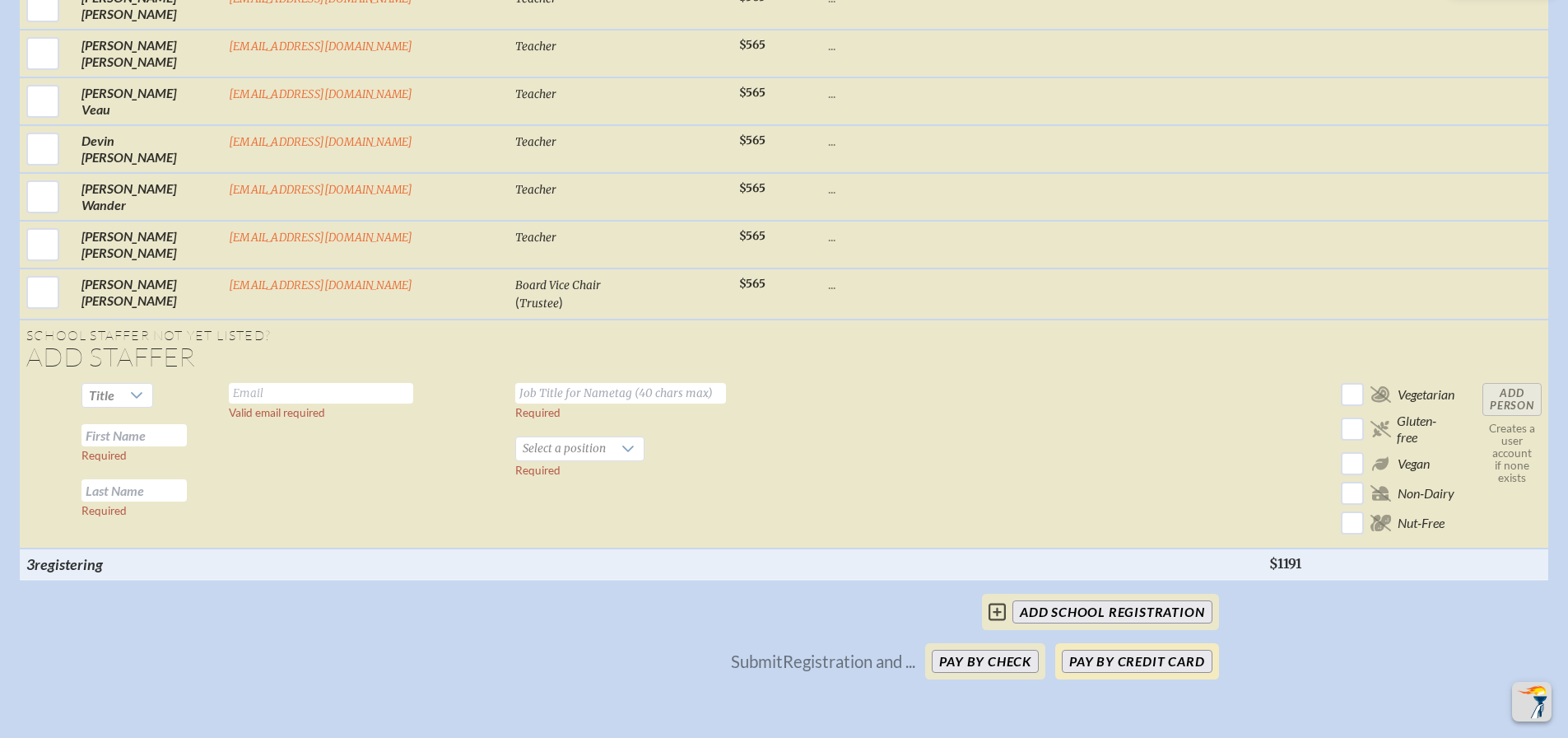
click at [1138, 650] on button "Pay by Credit Card" at bounding box center [1138, 661] width 150 height 23
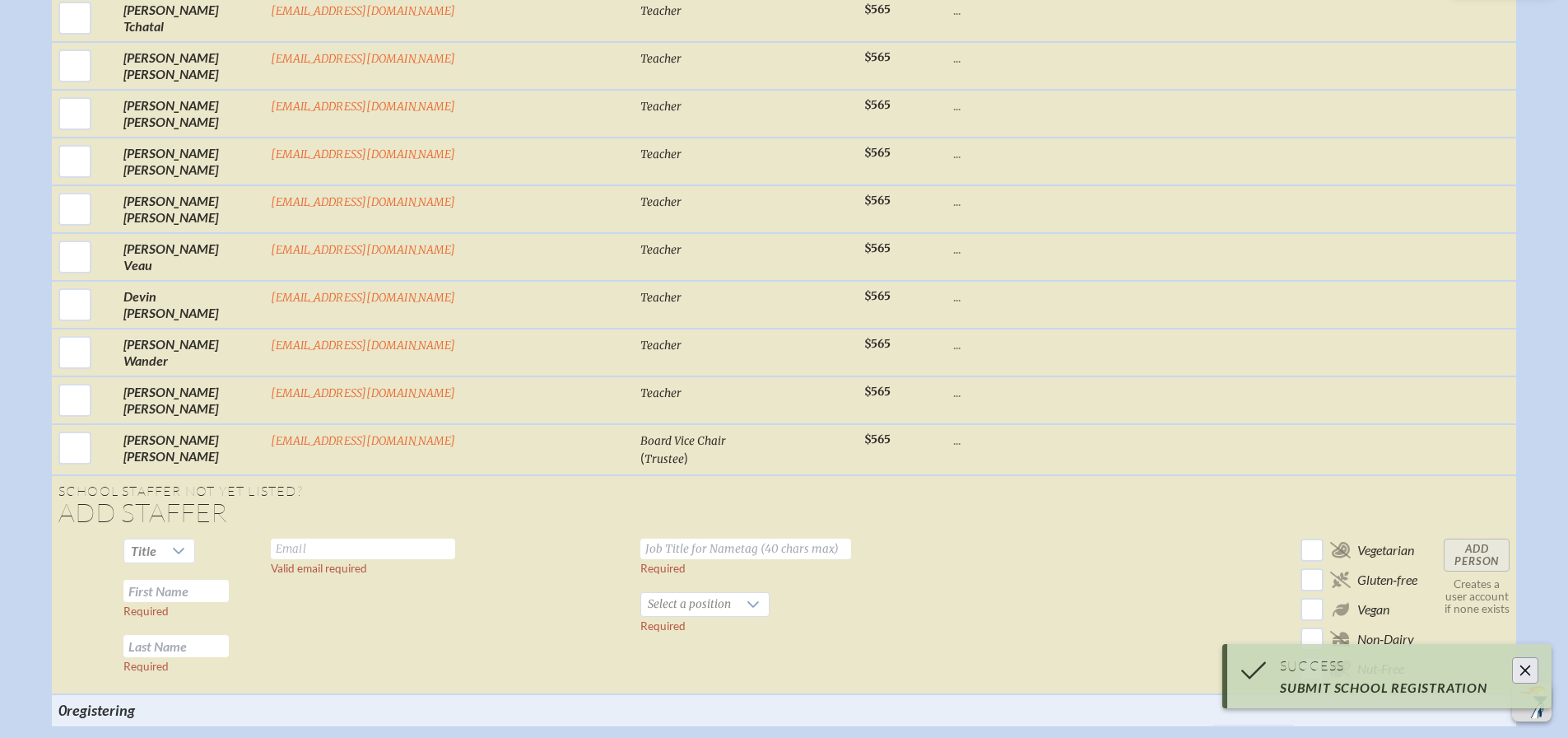
scroll to position [3803, 0]
